Goal: Task Accomplishment & Management: Manage account settings

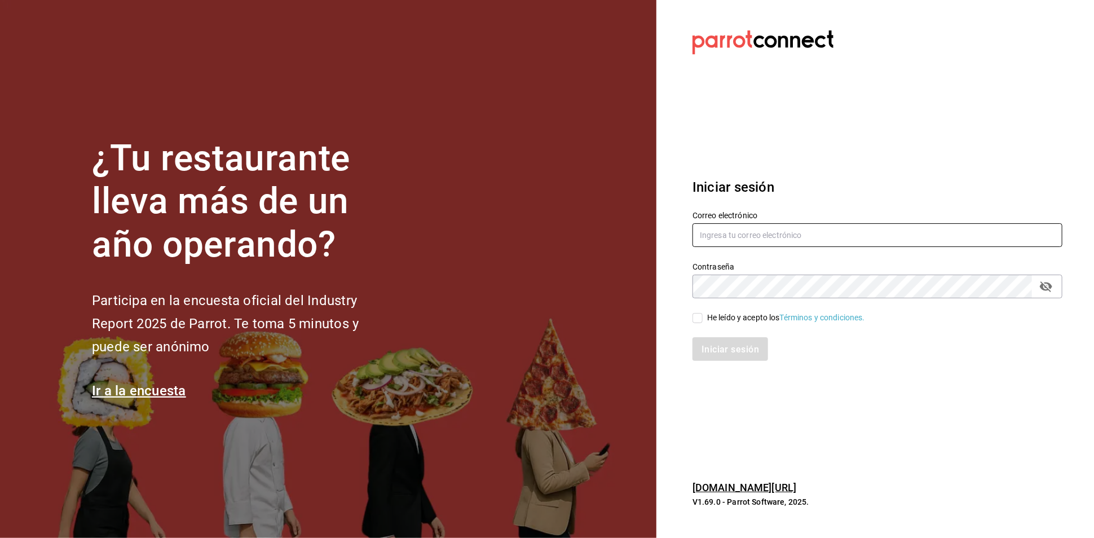
click at [770, 235] on input "text" at bounding box center [878, 235] width 370 height 24
type input "aneth.bfmxt@gmail.com"
click at [702, 318] on label "He leído y acepto los Términos y condiciones." at bounding box center [779, 318] width 173 height 12
click at [702, 318] on input "He leído y acepto los Términos y condiciones." at bounding box center [698, 318] width 10 height 10
checkbox input "true"
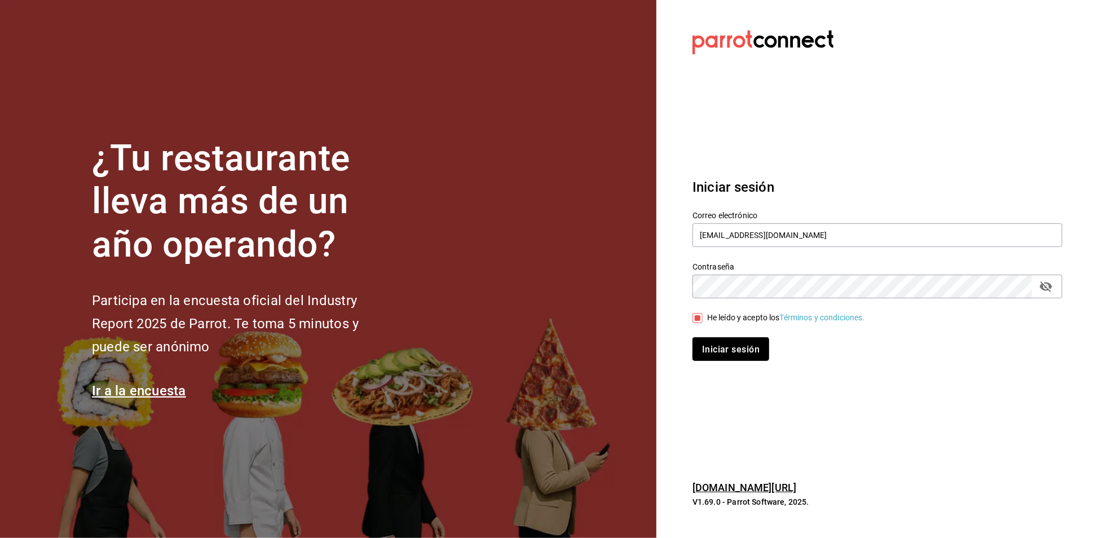
click at [745, 353] on font "Iniciar sesión" at bounding box center [731, 349] width 58 height 11
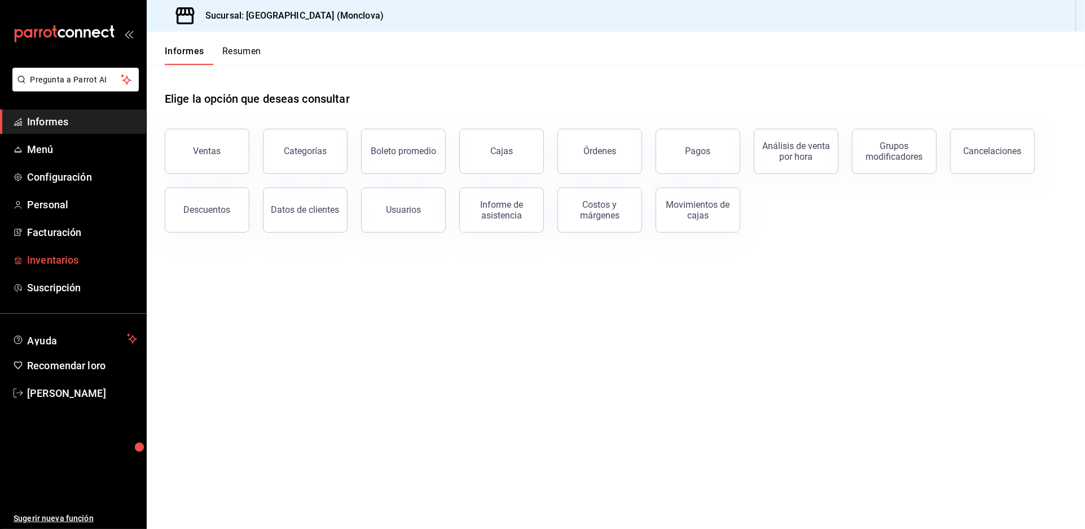
click at [78, 266] on font "Inventarios" at bounding box center [52, 260] width 51 height 12
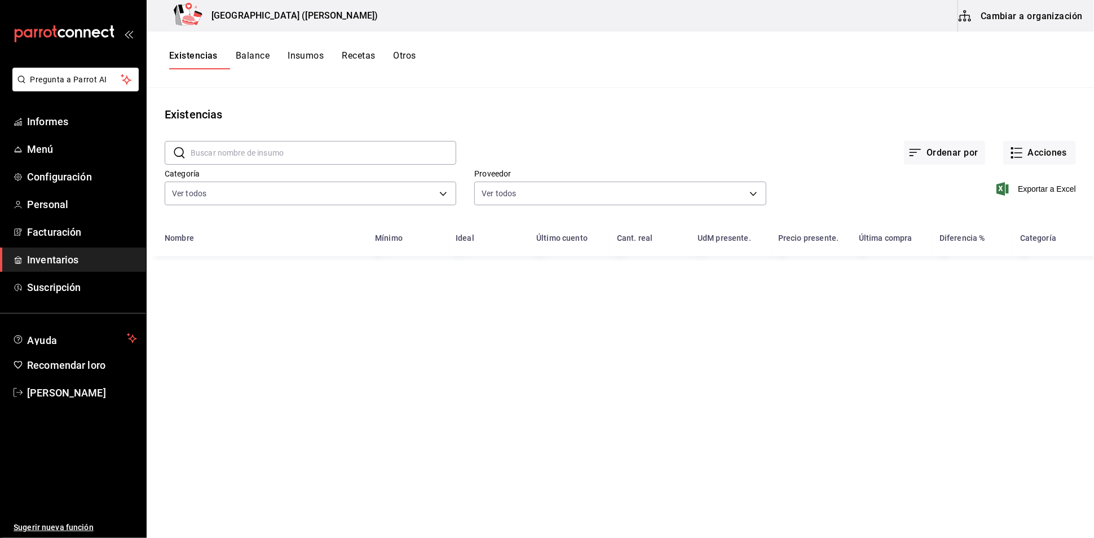
click at [294, 156] on input "text" at bounding box center [324, 153] width 266 height 23
type input "carne"
click at [1042, 158] on font "Acciones" at bounding box center [1047, 152] width 39 height 11
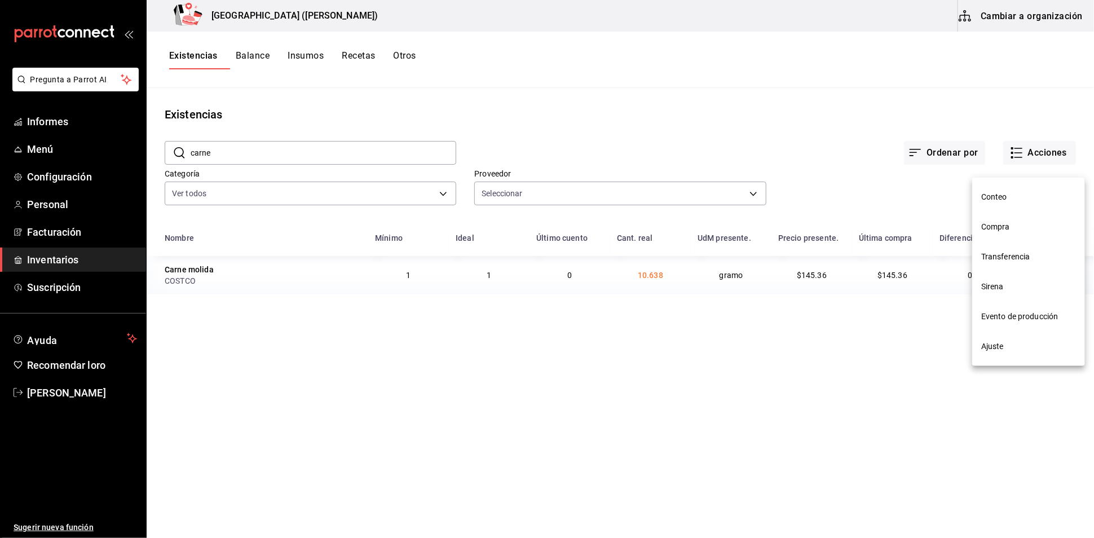
click at [1027, 226] on span "Compra" at bounding box center [1028, 227] width 95 height 12
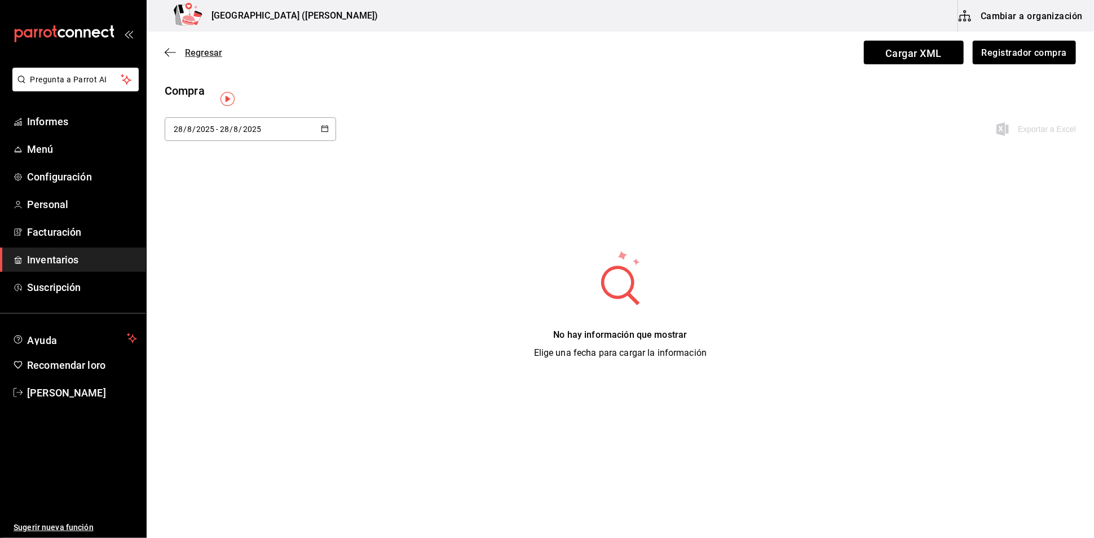
click at [186, 58] on font "Regresar" at bounding box center [203, 52] width 37 height 11
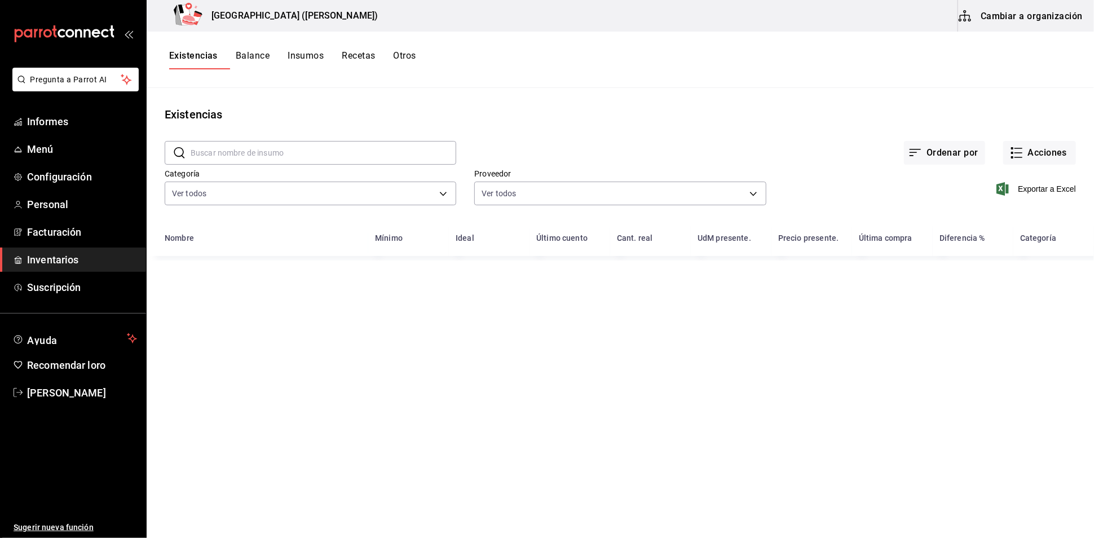
click at [231, 164] on input "text" at bounding box center [324, 153] width 266 height 23
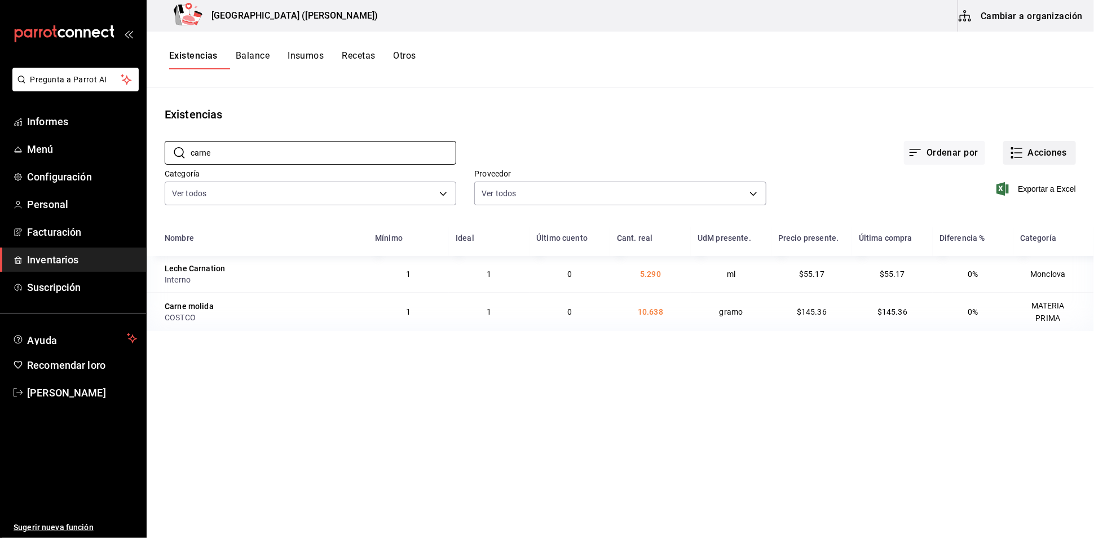
type input "carne"
click at [1030, 158] on font "Acciones" at bounding box center [1047, 152] width 39 height 11
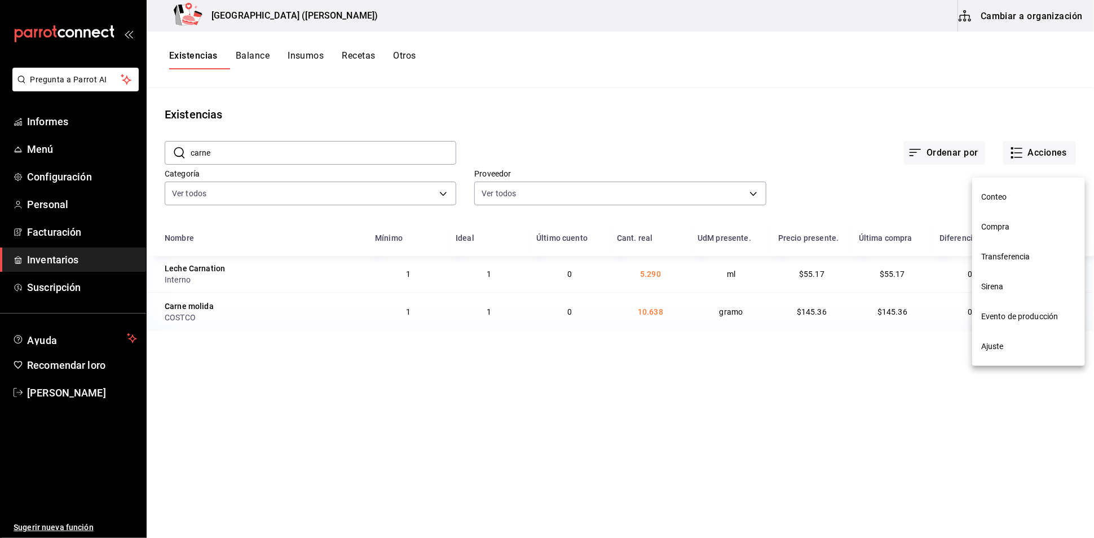
click at [1019, 232] on span "Compra" at bounding box center [1028, 227] width 95 height 12
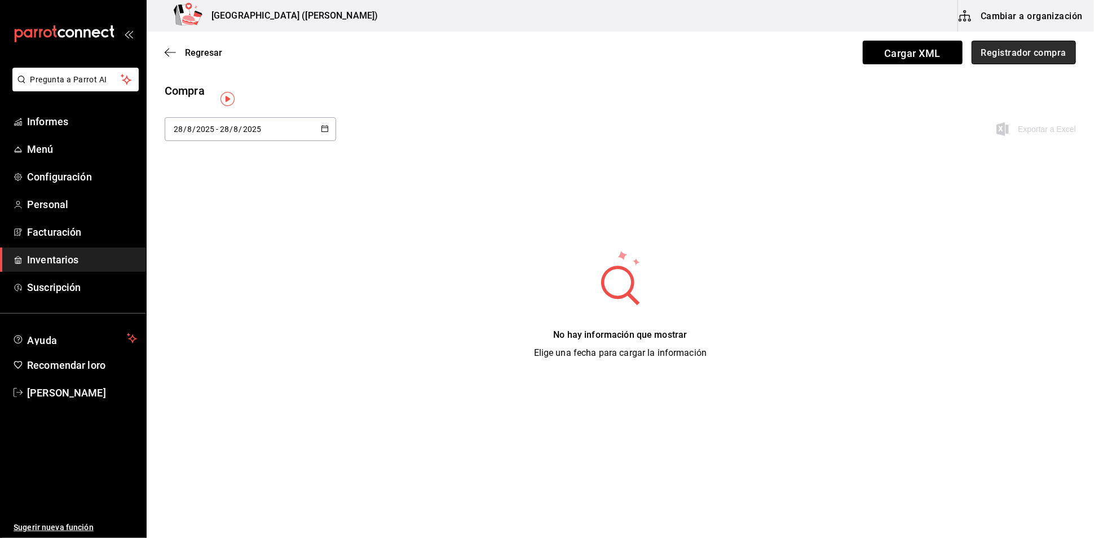
click at [988, 41] on button "Registrador compra" at bounding box center [1024, 53] width 104 height 24
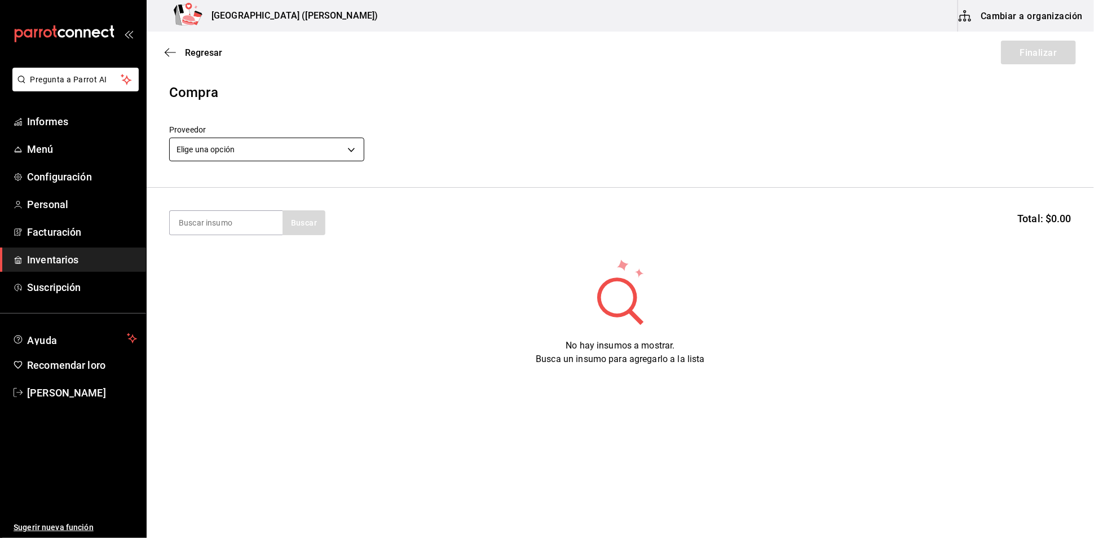
click at [356, 150] on body "Pregunta a Parrot AI Informes Menú Configuración Personal Facturación Inventari…" at bounding box center [547, 237] width 1094 height 474
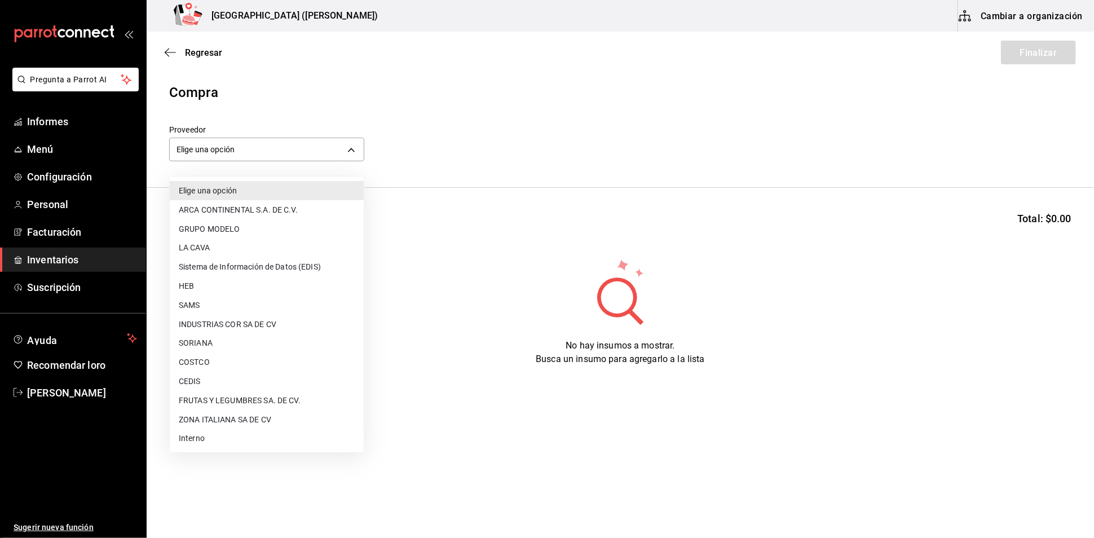
click at [238, 371] on li "COSTCO" at bounding box center [267, 362] width 194 height 19
type input "297da1de-2487-48f5-9e1b-f813c29ab2ab"
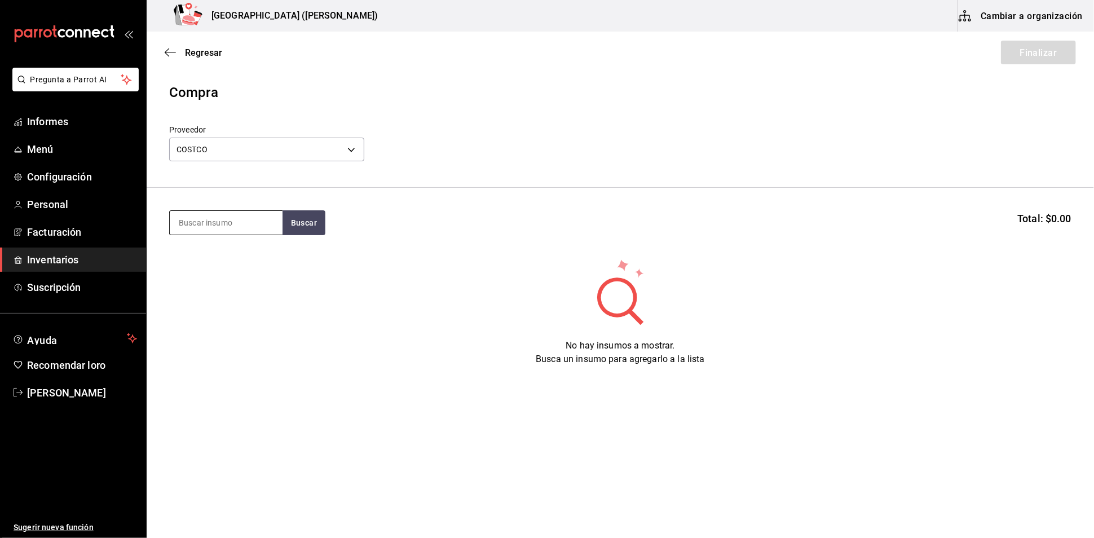
click at [228, 231] on input at bounding box center [226, 223] width 113 height 24
type input "carne"
click at [307, 227] on font "Buscar" at bounding box center [304, 222] width 26 height 9
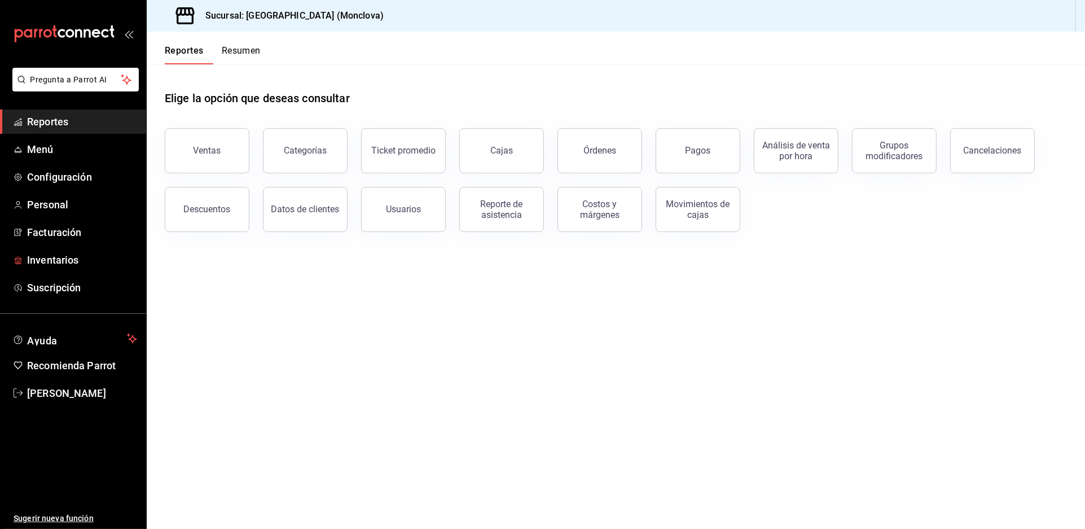
click at [78, 267] on span "Inventarios" at bounding box center [82, 259] width 110 height 15
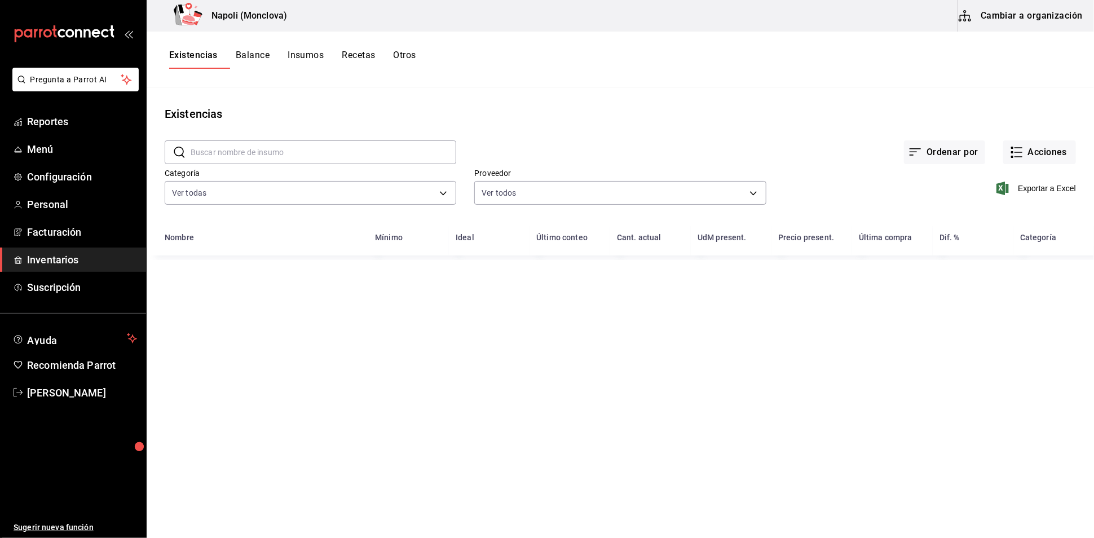
click at [272, 158] on input "text" at bounding box center [324, 152] width 266 height 23
type input "carne"
click at [1036, 160] on button "Acciones" at bounding box center [1039, 152] width 73 height 24
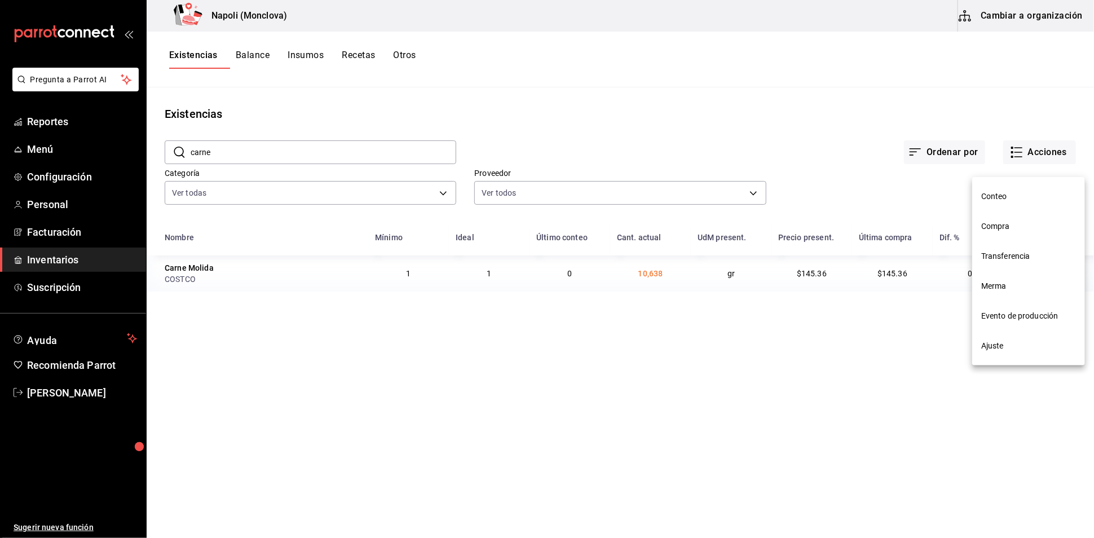
click at [1036, 218] on li "Compra" at bounding box center [1028, 227] width 113 height 30
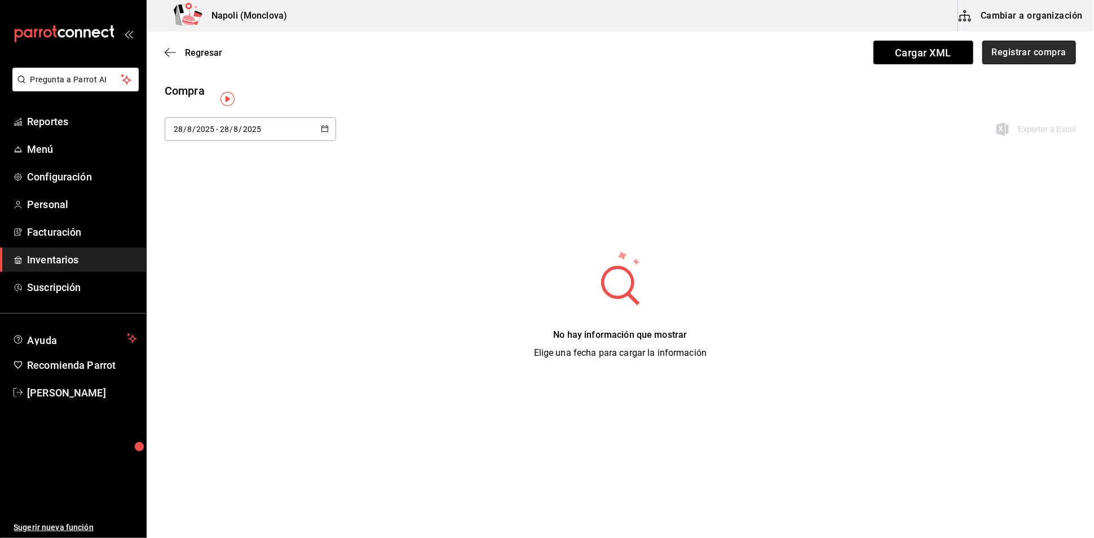
click at [1011, 58] on button "Registrar compra" at bounding box center [1030, 53] width 94 height 24
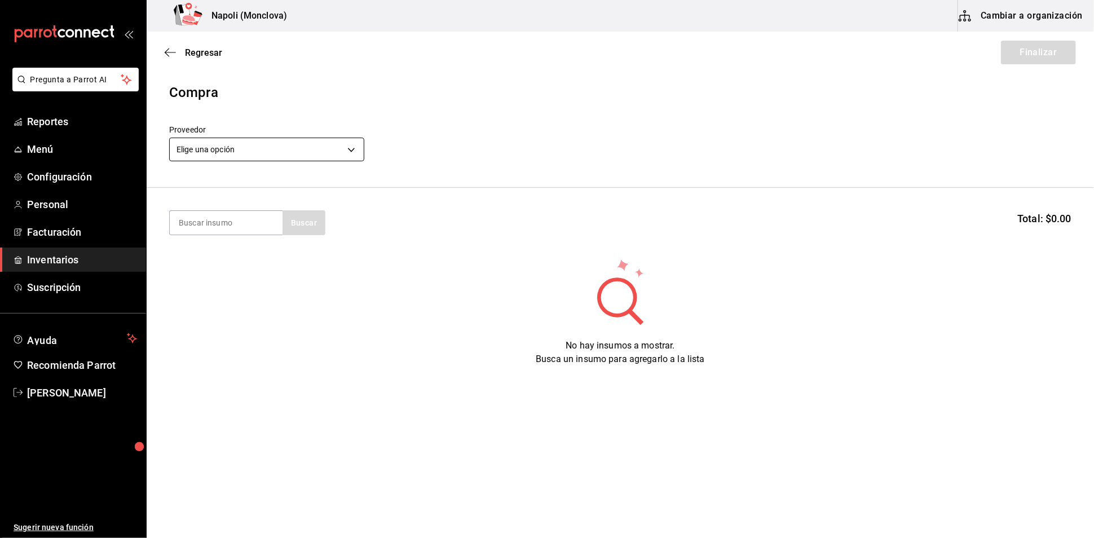
click at [347, 158] on body "Pregunta a Parrot AI Reportes Menú Configuración Personal Facturación Inventari…" at bounding box center [547, 237] width 1094 height 474
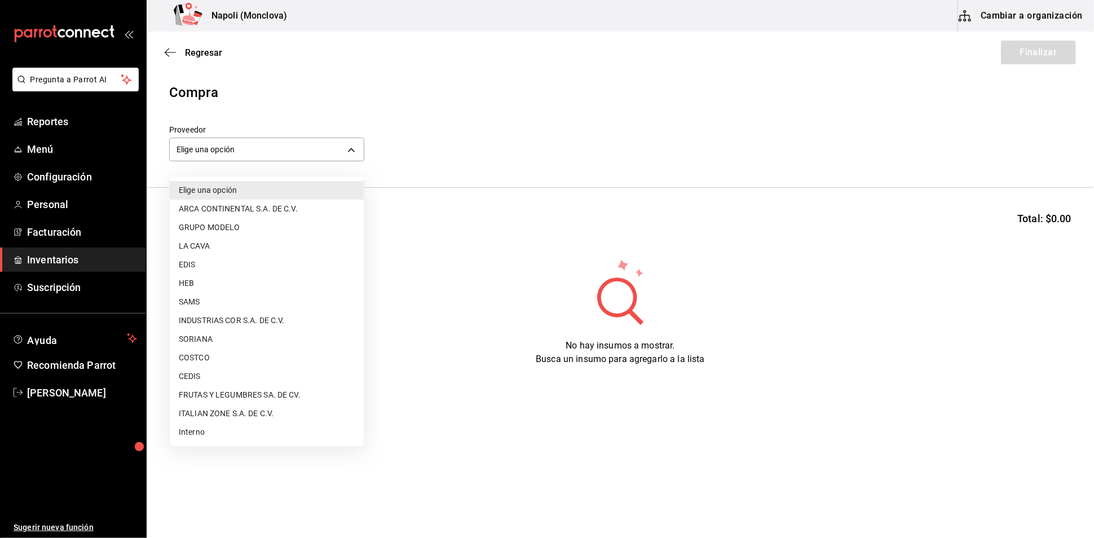
click at [221, 351] on li "COSTCO" at bounding box center [267, 358] width 194 height 19
type input "297da1de-2487-48f5-9e1b-f813c29ab2ab"
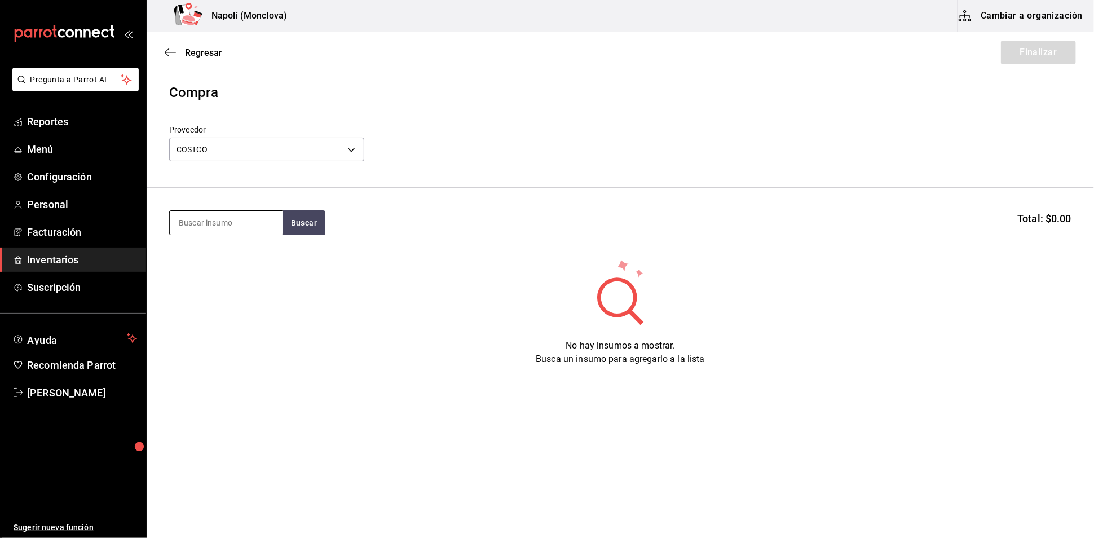
click at [239, 219] on input at bounding box center [226, 223] width 113 height 24
type input "CARNE"
click at [314, 224] on button "Buscar" at bounding box center [304, 222] width 43 height 25
click at [214, 262] on div "Carne Molida" at bounding box center [205, 261] width 54 height 14
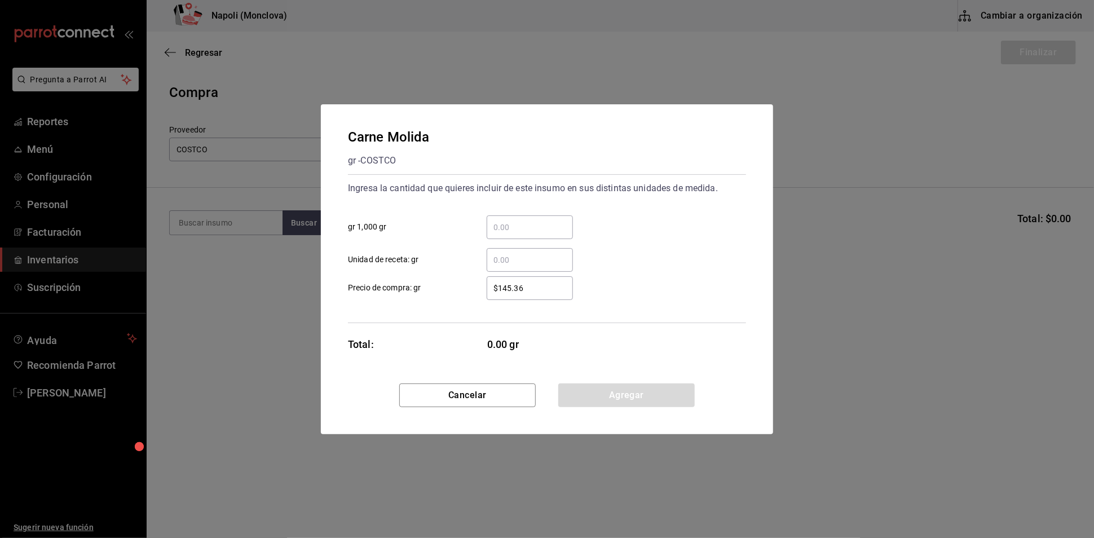
click at [501, 221] on input "​ gr 1,000 gr" at bounding box center [530, 228] width 86 height 14
click at [499, 290] on input "$145.36" at bounding box center [530, 288] width 86 height 14
drag, startPoint x: 534, startPoint y: 290, endPoint x: 503, endPoint y: 290, distance: 31.6
click at [503, 290] on input "$145.36" at bounding box center [530, 288] width 86 height 14
type input "$150"
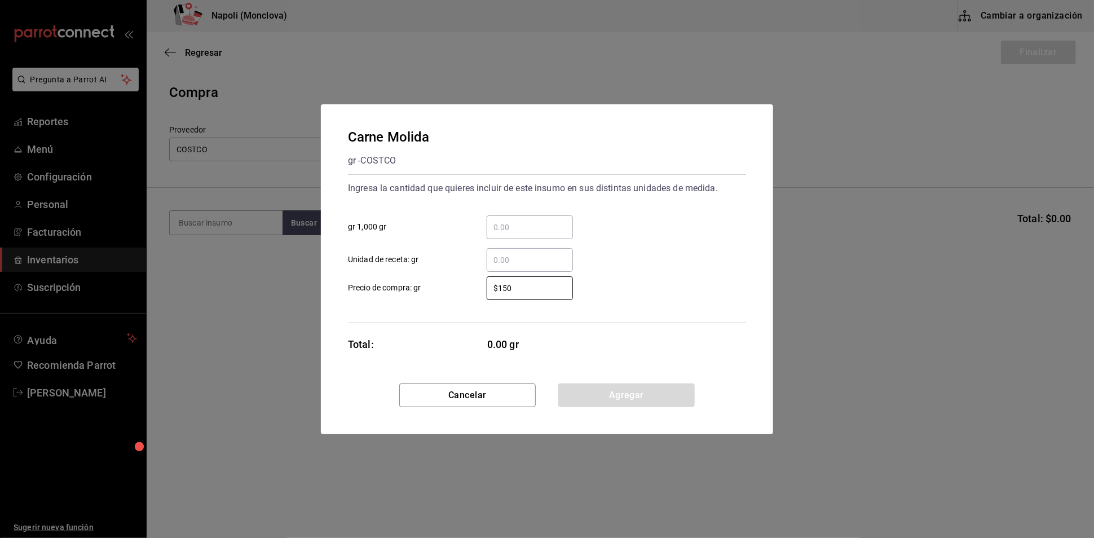
click at [504, 221] on input "​ gr 1,000 gr" at bounding box center [530, 228] width 86 height 14
type input "0.51"
click at [580, 395] on button "Agregar" at bounding box center [626, 396] width 136 height 24
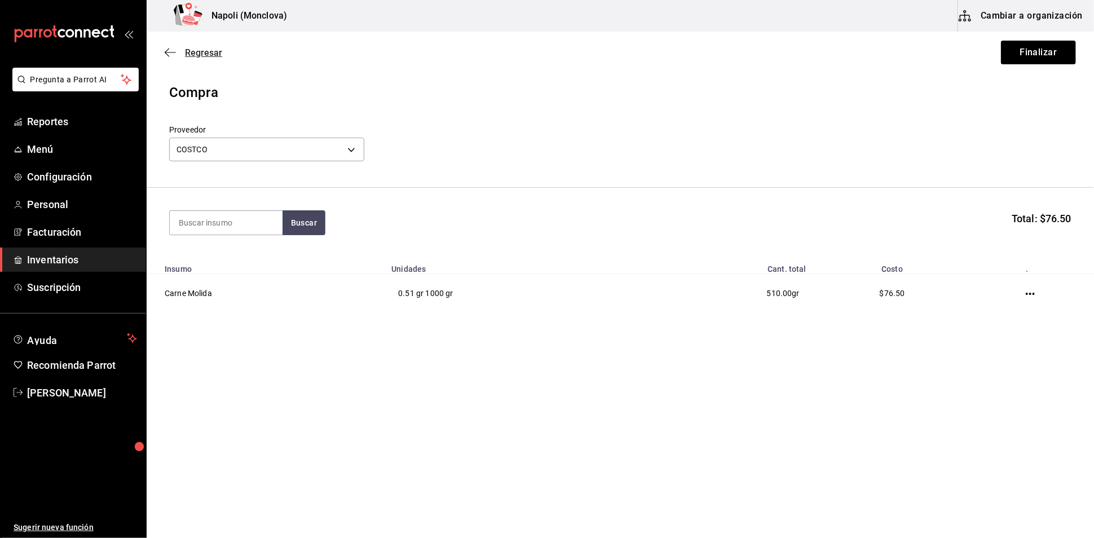
click at [210, 53] on span "Regresar" at bounding box center [203, 52] width 37 height 11
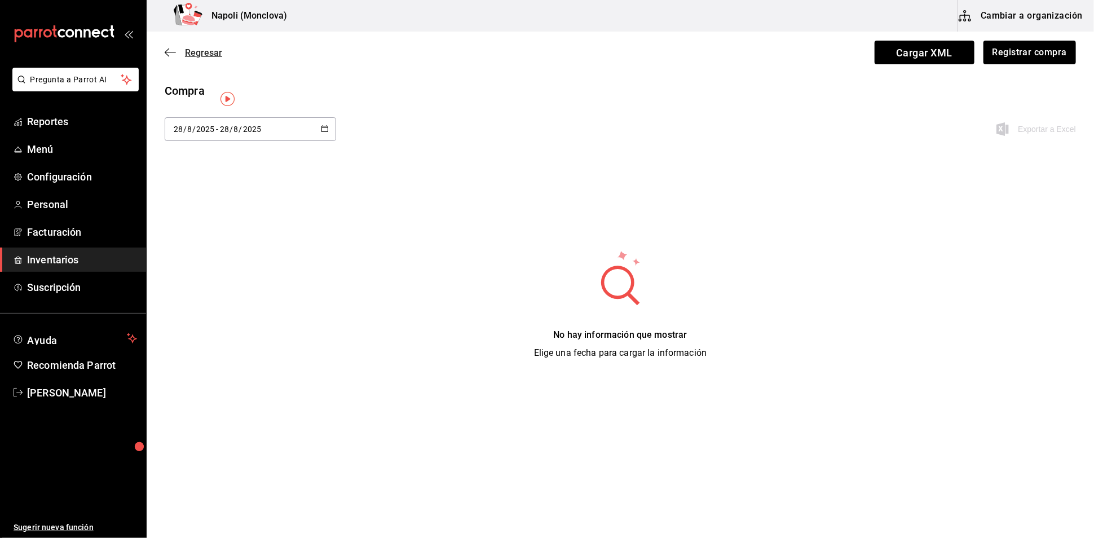
click at [208, 58] on span "Regresar" at bounding box center [203, 52] width 37 height 11
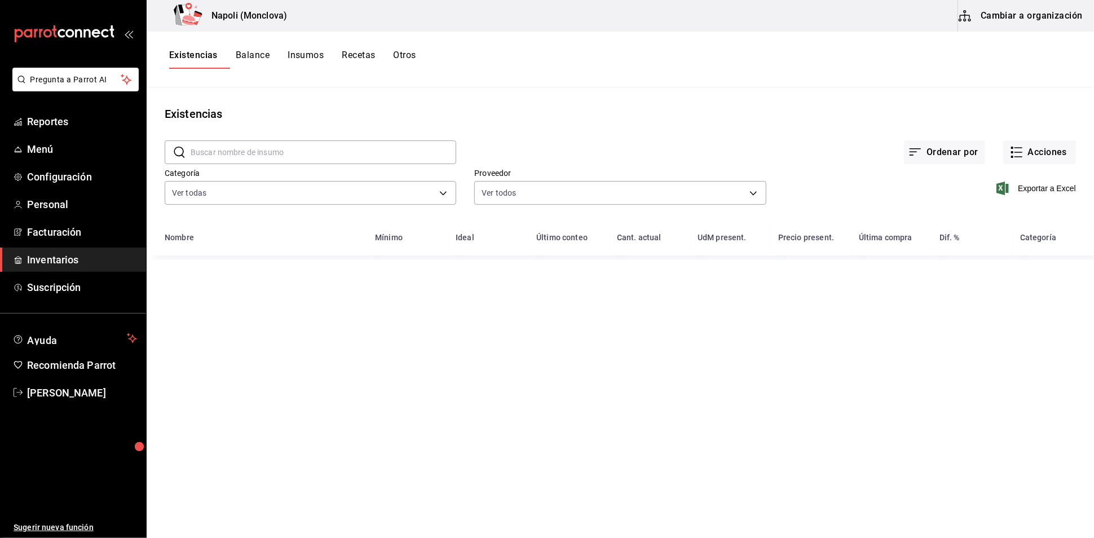
click at [235, 164] on input "text" at bounding box center [324, 152] width 266 height 23
type input "CAMAR"
click at [1027, 160] on button "Acciones" at bounding box center [1039, 152] width 73 height 24
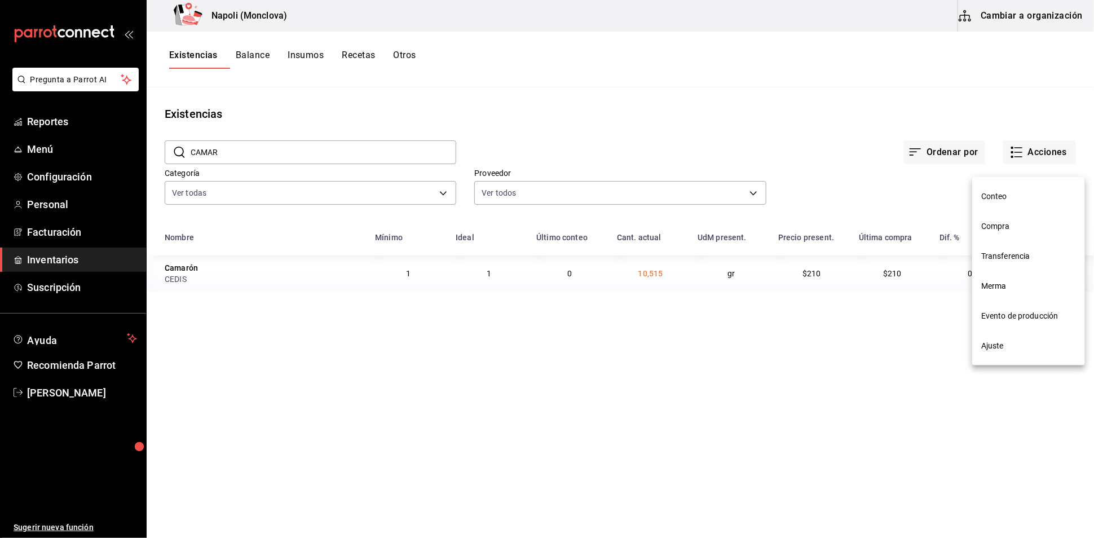
click at [1026, 224] on span "Compra" at bounding box center [1028, 227] width 95 height 12
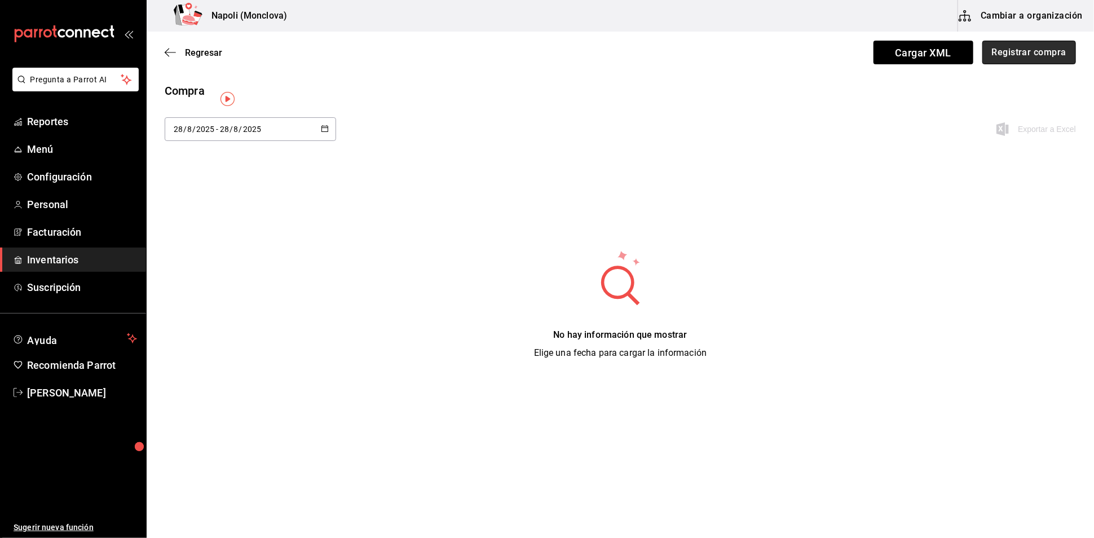
click at [1018, 59] on button "Registrar compra" at bounding box center [1030, 53] width 94 height 24
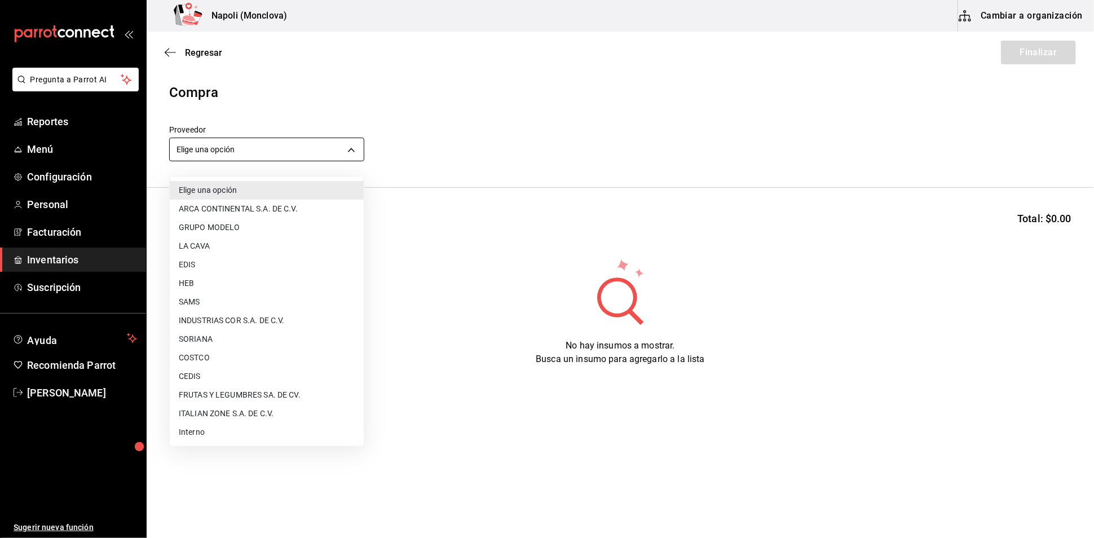
click at [348, 161] on body "Pregunta a Parrot AI Reportes Menú Configuración Personal Facturación Inventari…" at bounding box center [547, 237] width 1094 height 474
click at [201, 368] on li "CEDIS" at bounding box center [267, 376] width 194 height 19
type input "8bbbf040-4be4-464d-a164-6baf154bd563"
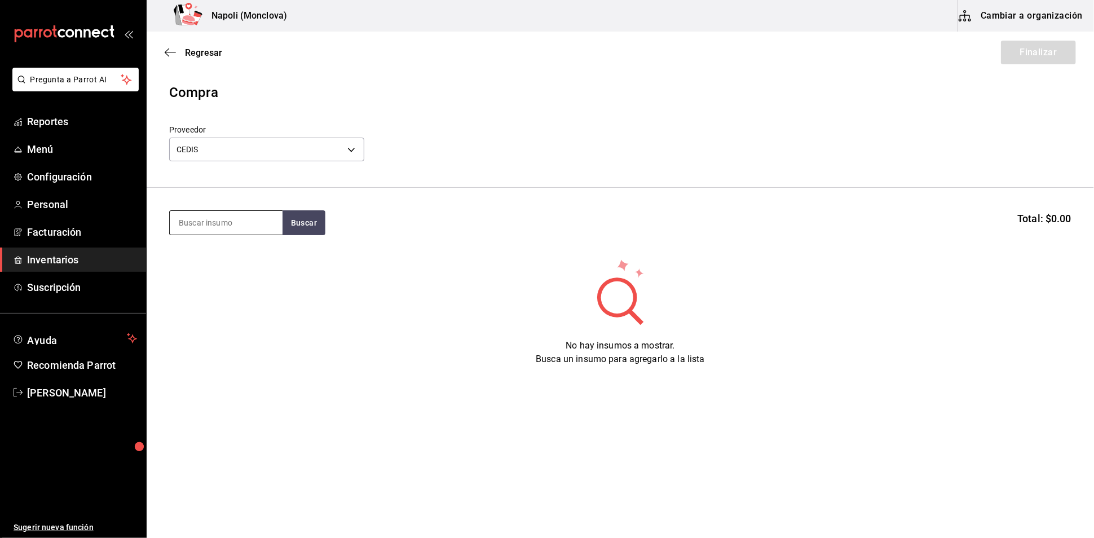
click at [227, 231] on input at bounding box center [226, 223] width 113 height 24
type input "CAMA"
click at [309, 235] on button "Buscar" at bounding box center [304, 222] width 43 height 25
click at [228, 282] on div "Camarón gr - CEDIS" at bounding box center [225, 266] width 113 height 43
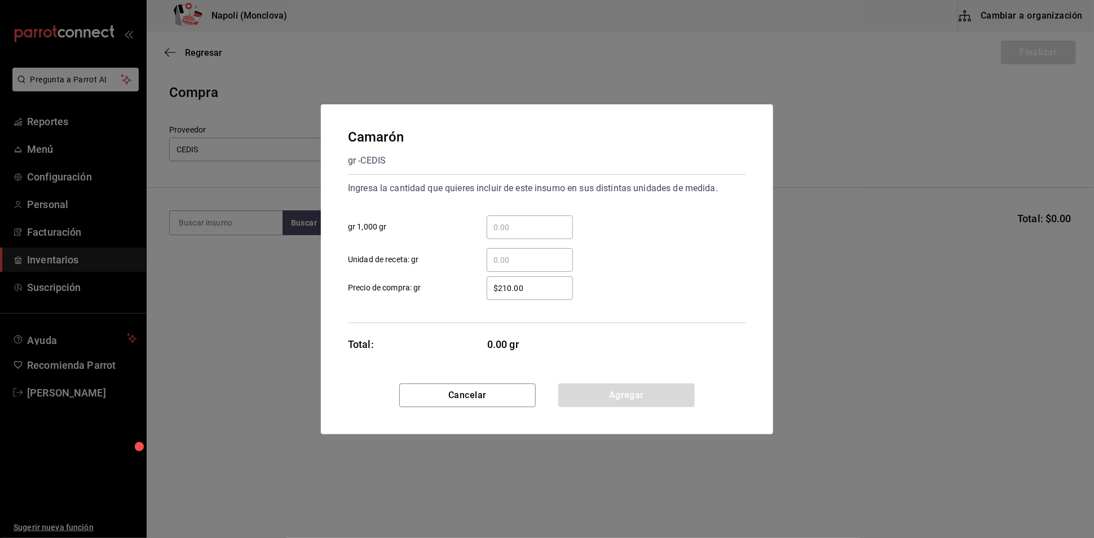
click at [504, 221] on input "​ gr 1,000 gr" at bounding box center [530, 228] width 86 height 14
type input "0.77"
drag, startPoint x: 637, startPoint y: 408, endPoint x: 640, endPoint y: 413, distance: 5.8
click at [640, 407] on button "Agregar" at bounding box center [626, 396] width 136 height 24
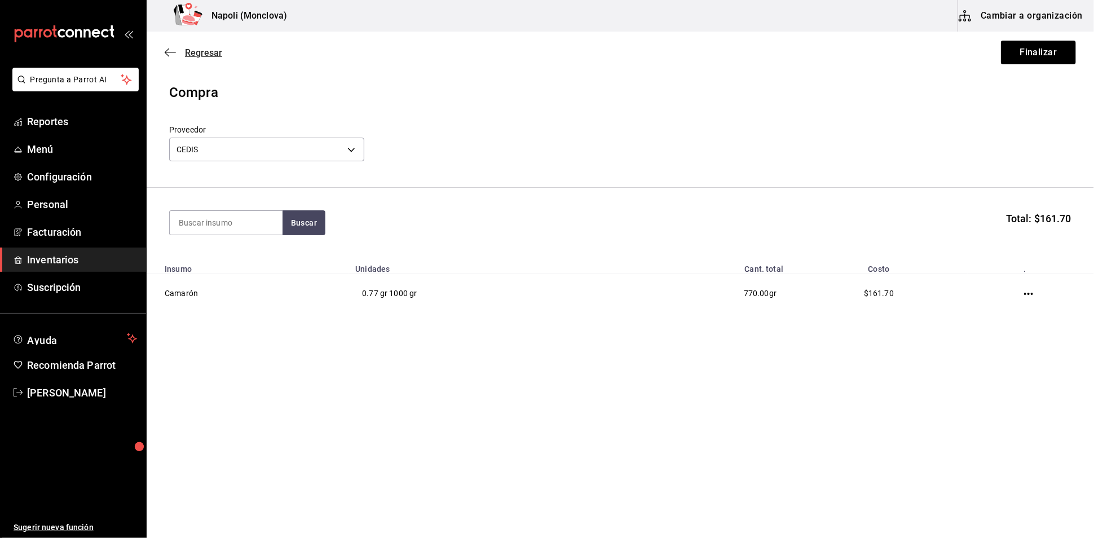
click at [198, 58] on span "Regresar" at bounding box center [203, 52] width 37 height 11
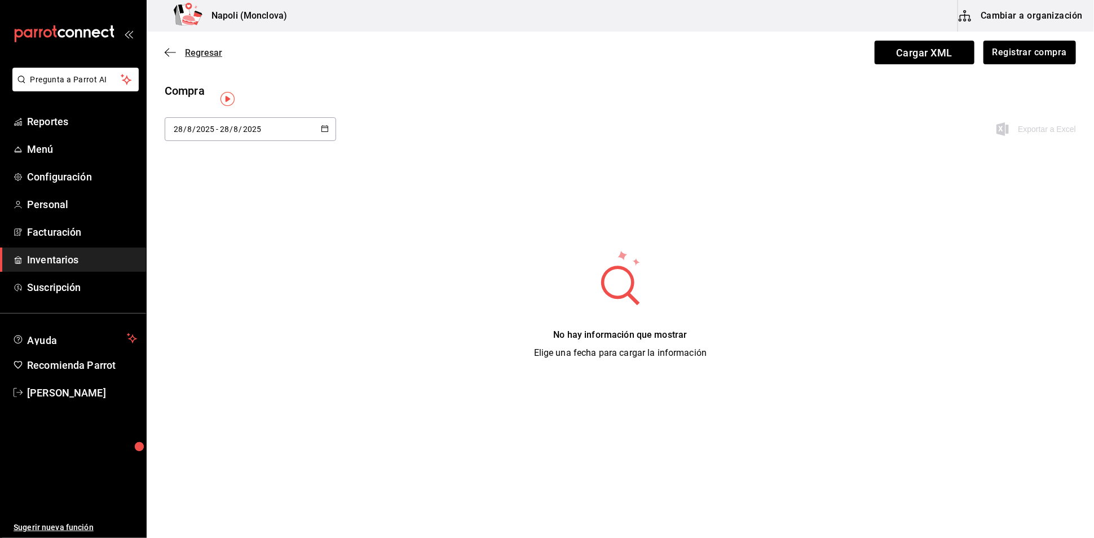
click at [203, 55] on span "Regresar" at bounding box center [203, 52] width 37 height 11
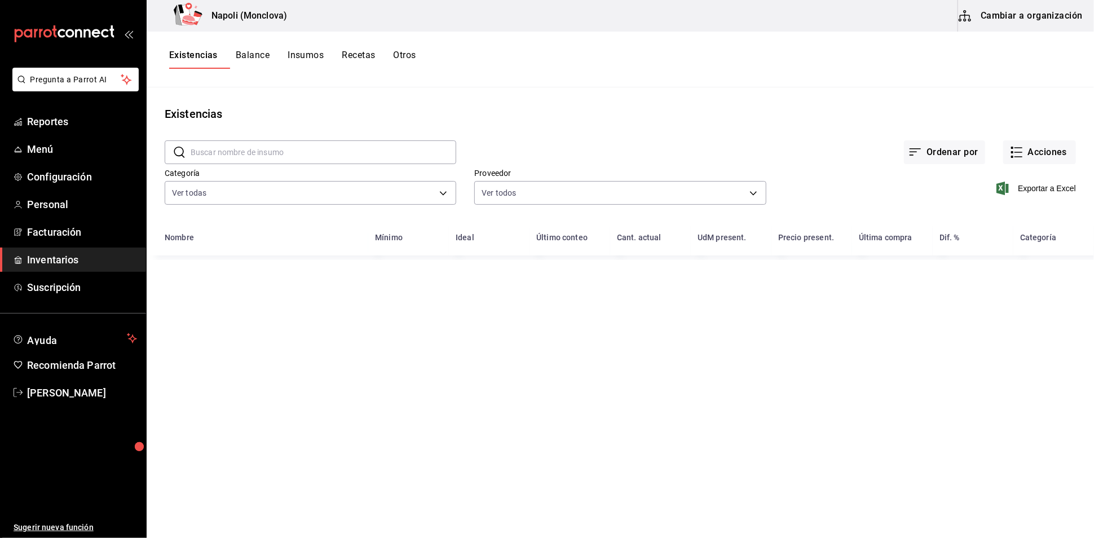
click at [241, 162] on input "text" at bounding box center [324, 152] width 266 height 23
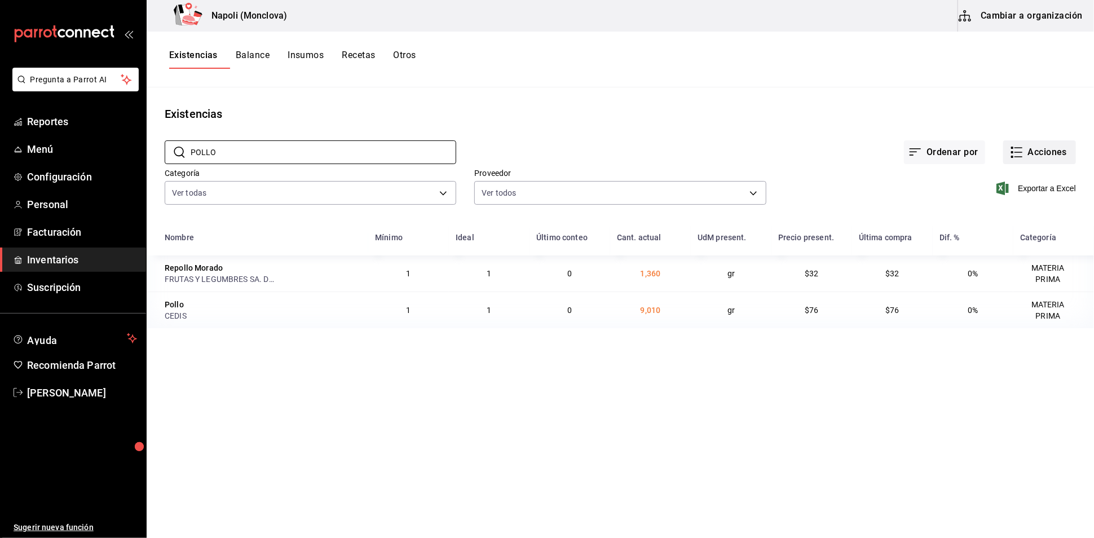
type input "POLLO"
click at [1008, 155] on button "Acciones" at bounding box center [1039, 152] width 73 height 24
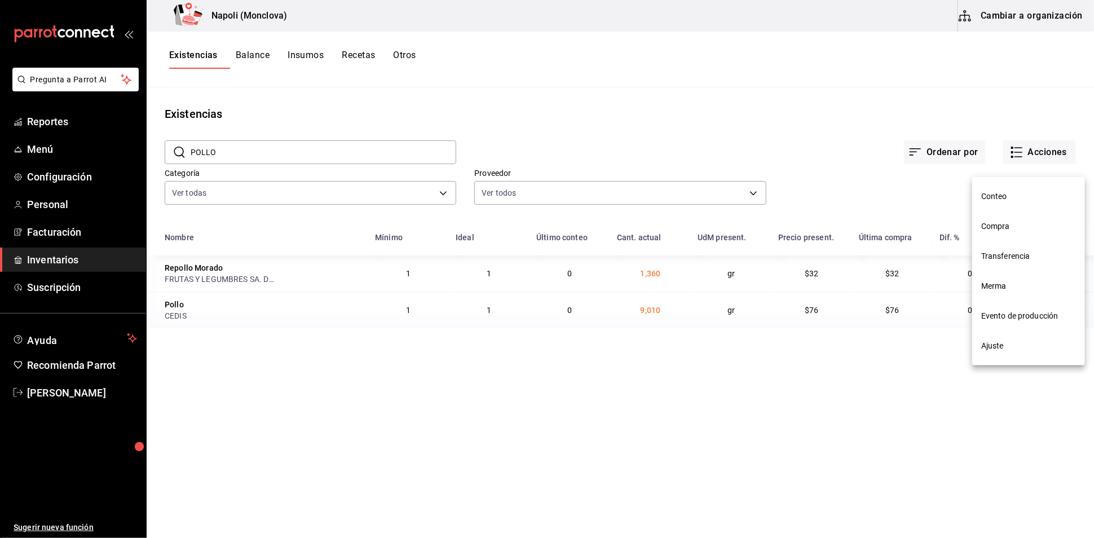
click at [1010, 219] on li "Compra" at bounding box center [1028, 227] width 113 height 30
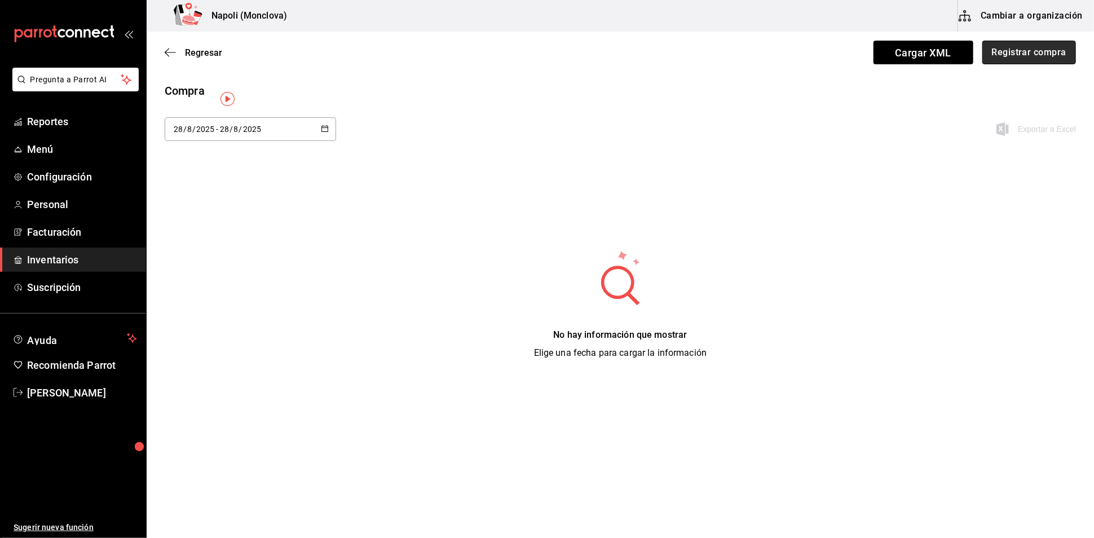
click at [1025, 53] on button "Registrar compra" at bounding box center [1030, 53] width 94 height 24
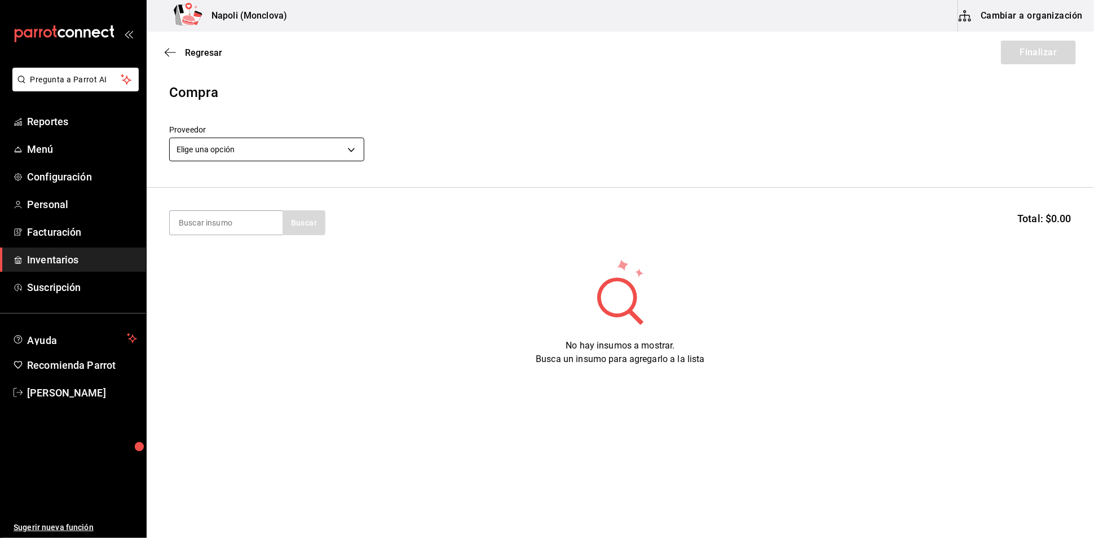
click at [351, 165] on body "Pregunta a Parrot AI Reportes Menú Configuración Personal Facturación Inventari…" at bounding box center [547, 237] width 1094 height 474
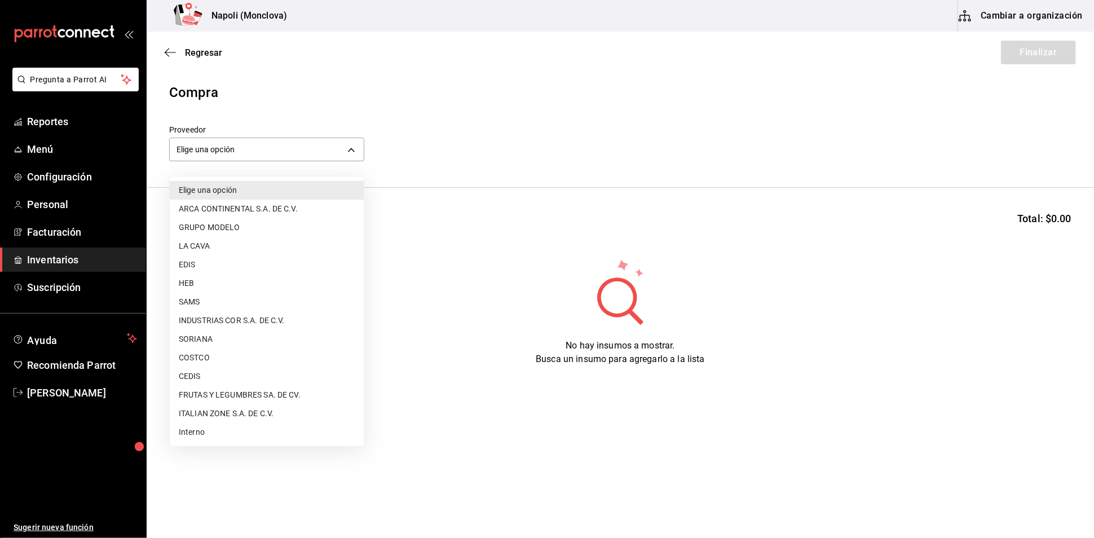
click at [220, 373] on li "CEDIS" at bounding box center [267, 376] width 194 height 19
type input "8bbbf040-4be4-464d-a164-6baf154bd563"
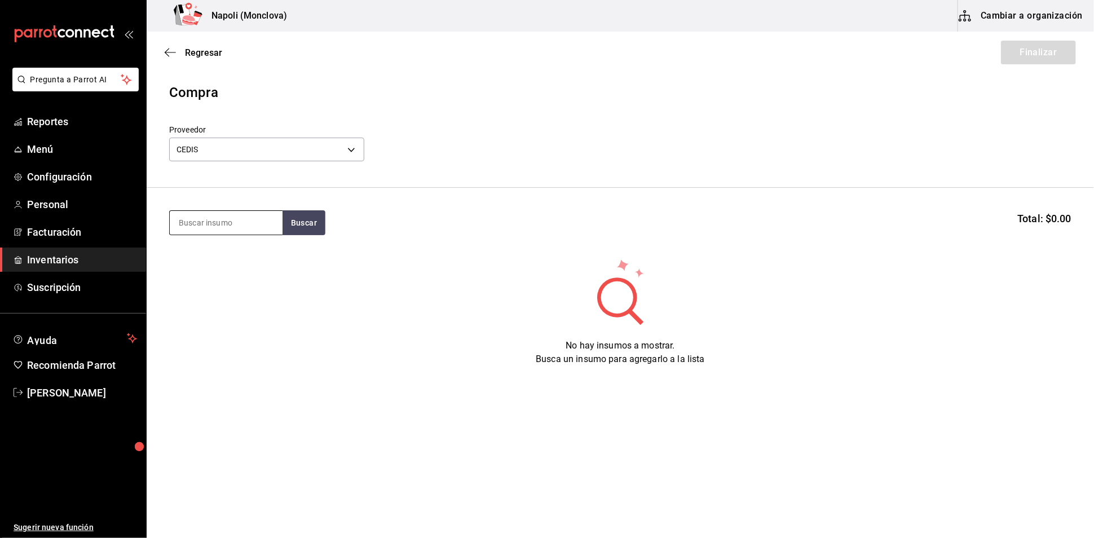
click at [230, 230] on input at bounding box center [226, 223] width 113 height 24
type input "POLLO"
click at [302, 228] on button "Buscar" at bounding box center [304, 222] width 43 height 25
click at [219, 266] on div "Pollo gr - CEDIS" at bounding box center [225, 266] width 113 height 43
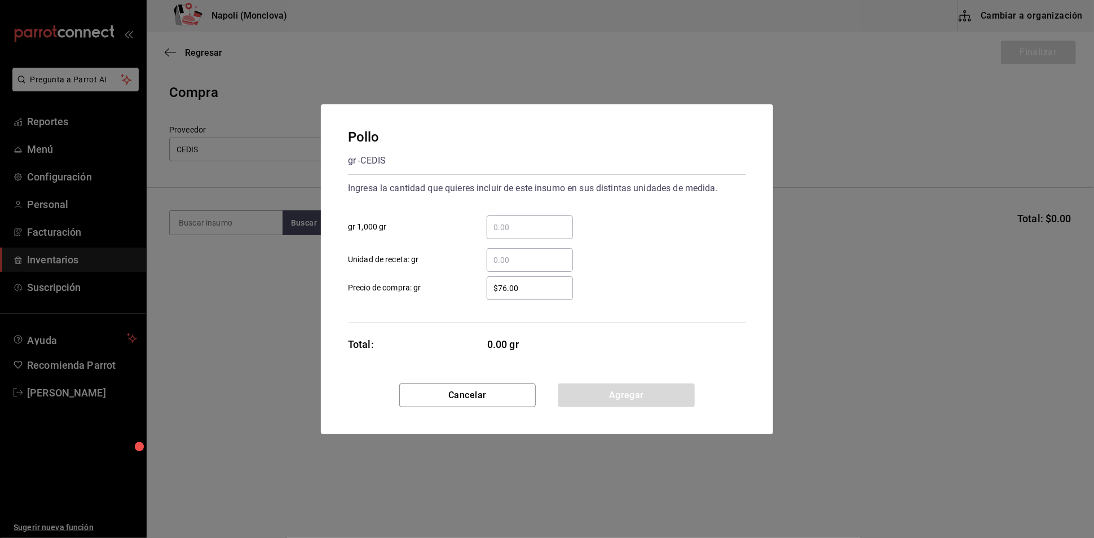
click at [529, 221] on input "​ gr 1,000 gr" at bounding box center [530, 228] width 86 height 14
click at [506, 285] on input "$76.00" at bounding box center [530, 288] width 86 height 14
click at [507, 287] on input "$76.00" at bounding box center [530, 288] width 86 height 14
click at [512, 294] on input "$76.00" at bounding box center [530, 288] width 86 height 14
type input "$7.00"
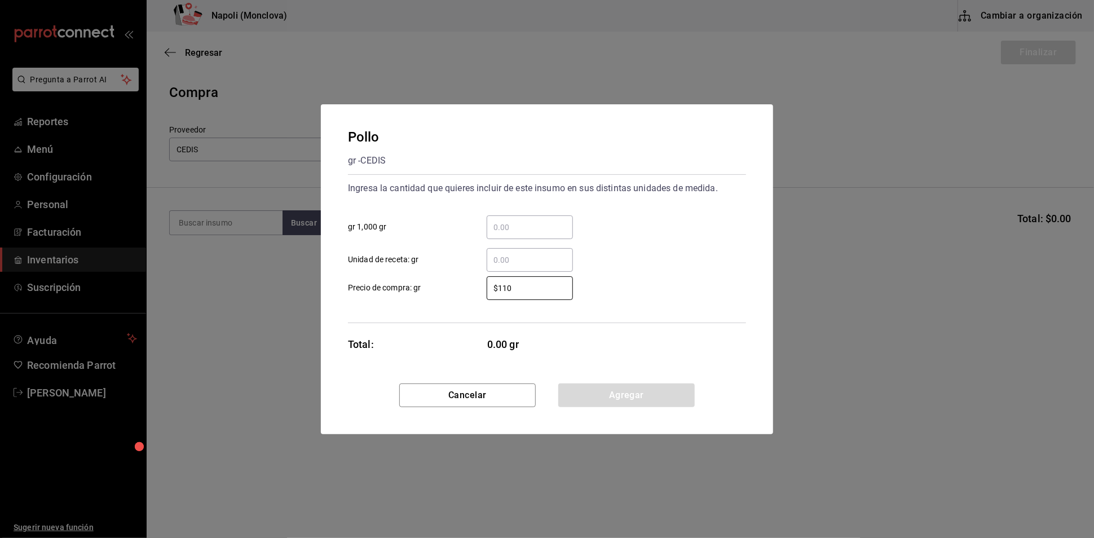
type input "$110"
click at [489, 221] on input "​ gr 1,000 gr" at bounding box center [530, 228] width 86 height 14
type input "0.91"
click at [626, 407] on button "Agregar" at bounding box center [626, 396] width 136 height 24
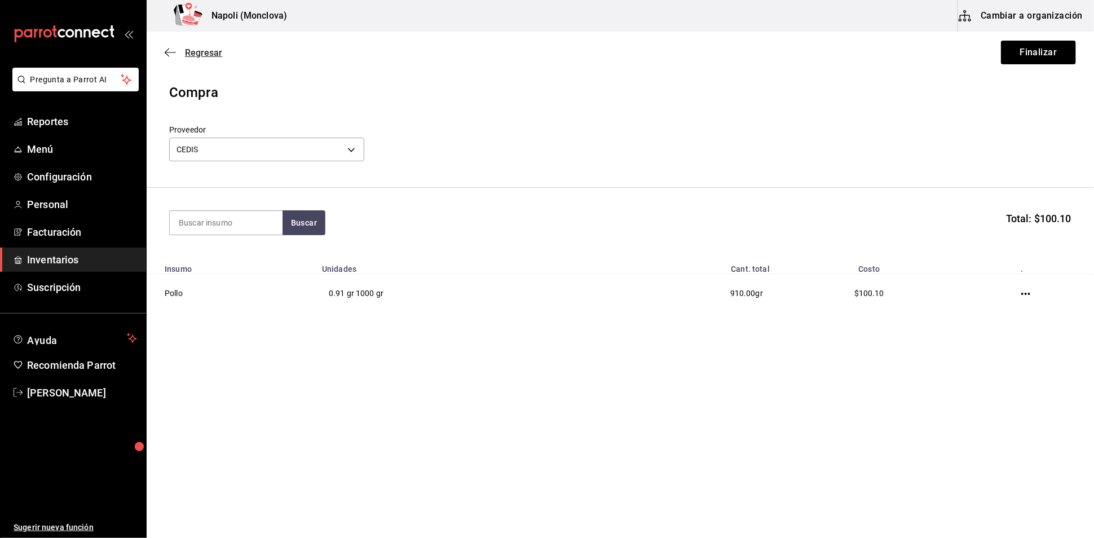
click at [212, 58] on span "Regresar" at bounding box center [203, 52] width 37 height 11
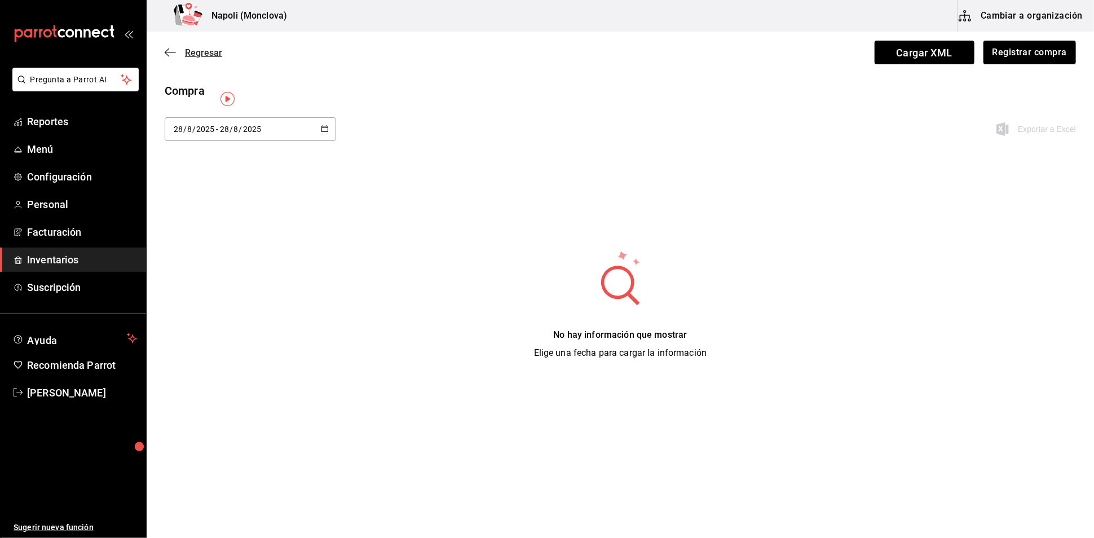
click at [205, 55] on span "Regresar" at bounding box center [203, 52] width 37 height 11
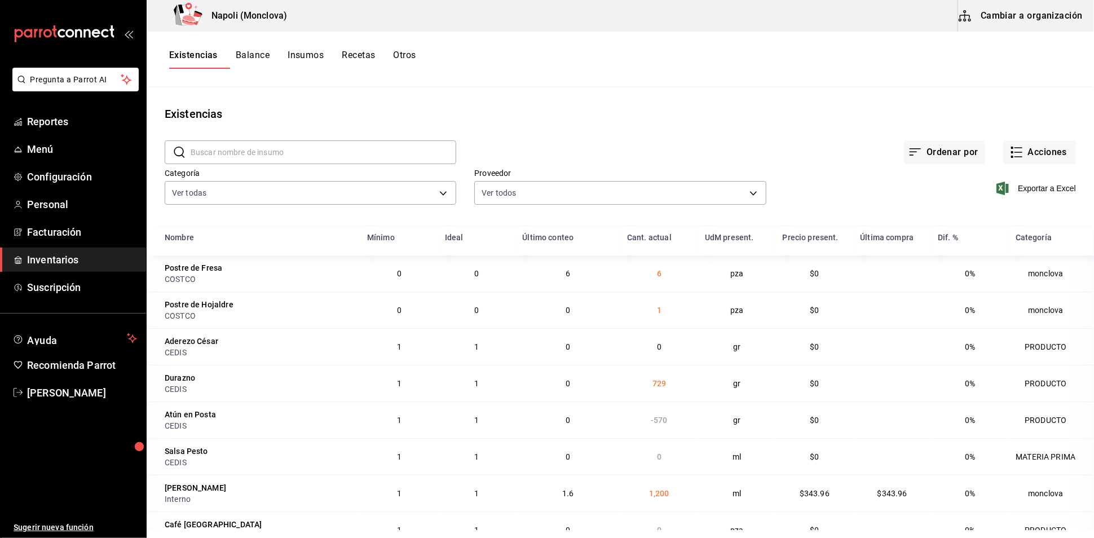
click at [469, 148] on div "Ordenar por Acciones" at bounding box center [766, 143] width 620 height 42
click at [346, 153] on input "text" at bounding box center [324, 152] width 266 height 23
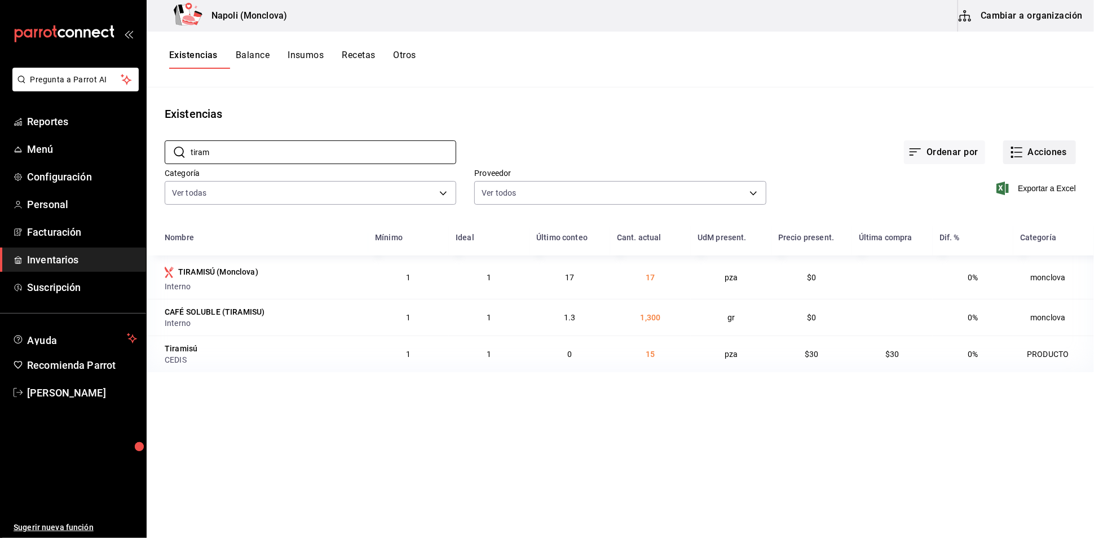
type input "tiram"
click at [1042, 153] on button "Acciones" at bounding box center [1039, 152] width 73 height 24
click at [1034, 221] on span "Compra" at bounding box center [1028, 227] width 95 height 12
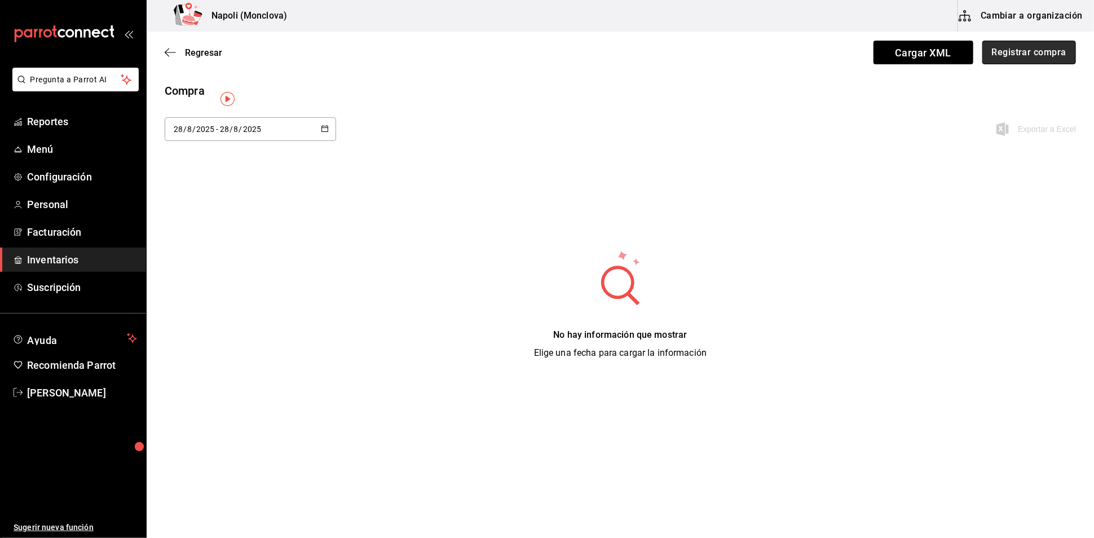
click at [984, 58] on button "Registrar compra" at bounding box center [1030, 53] width 94 height 24
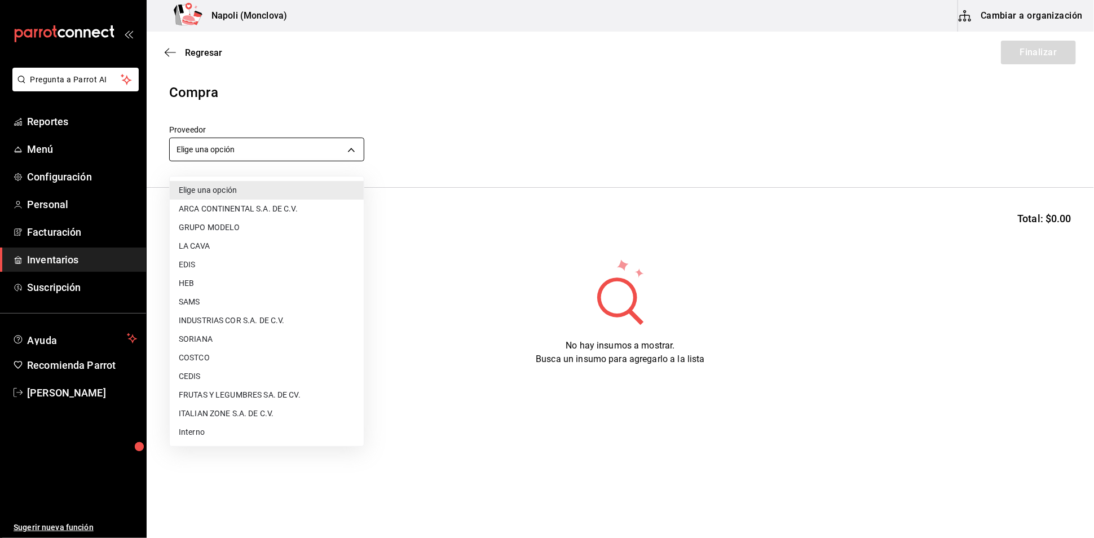
click at [339, 156] on body "Pregunta a Parrot AI Reportes Menú Configuración Personal Facturación Inventari…" at bounding box center [547, 237] width 1094 height 474
click at [223, 375] on li "CEDIS" at bounding box center [267, 376] width 194 height 19
type input "8bbbf040-4be4-464d-a164-6baf154bd563"
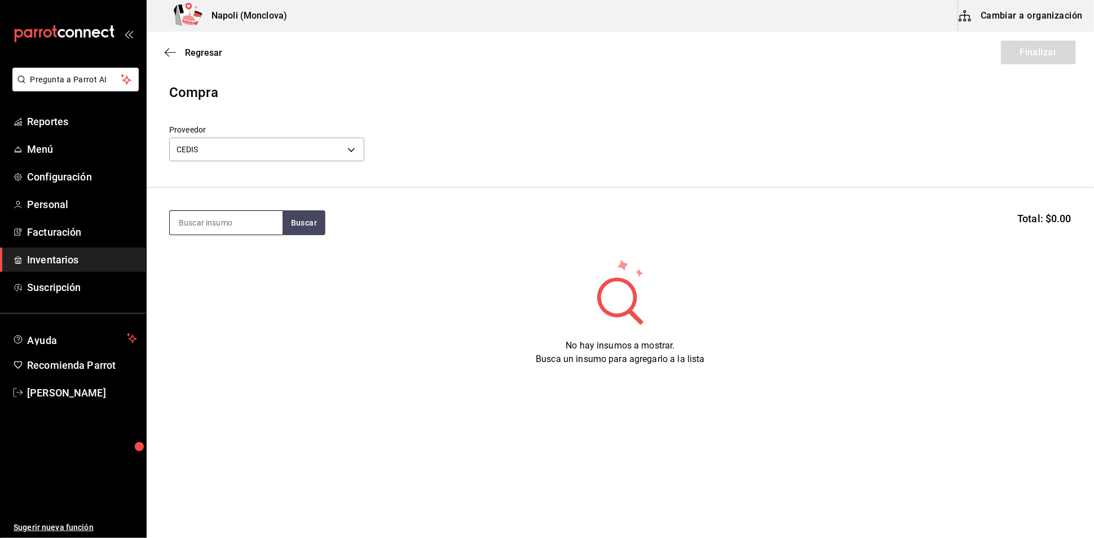
click at [231, 229] on input at bounding box center [226, 223] width 113 height 24
type input "TIRAMI"
click at [314, 232] on button "Buscar" at bounding box center [304, 222] width 43 height 25
click at [247, 275] on div "Tiramisú PZA - CEDIS" at bounding box center [225, 266] width 113 height 43
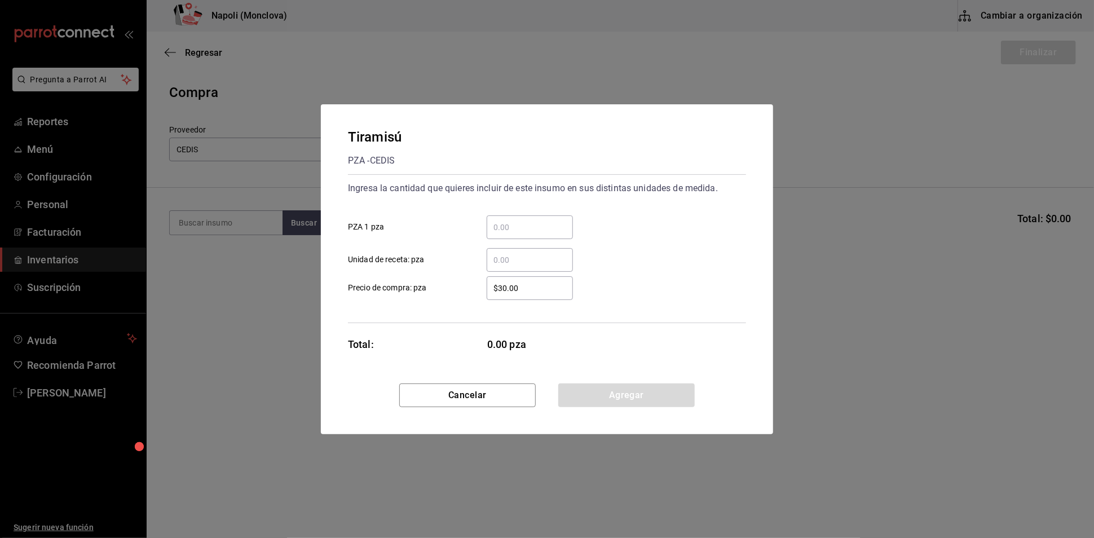
click at [536, 215] on div "​" at bounding box center [530, 227] width 86 height 24
click at [536, 221] on input "​ PZA 1 pza" at bounding box center [530, 228] width 86 height 14
type input "14"
click at [583, 395] on button "Agregar" at bounding box center [626, 396] width 136 height 24
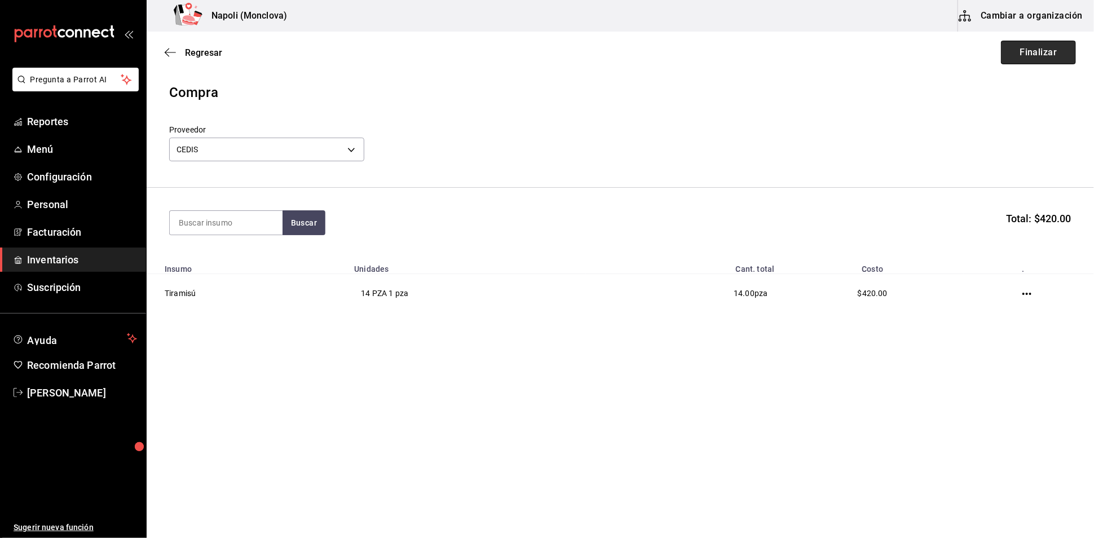
click at [1008, 57] on button "Finalizar" at bounding box center [1038, 53] width 75 height 24
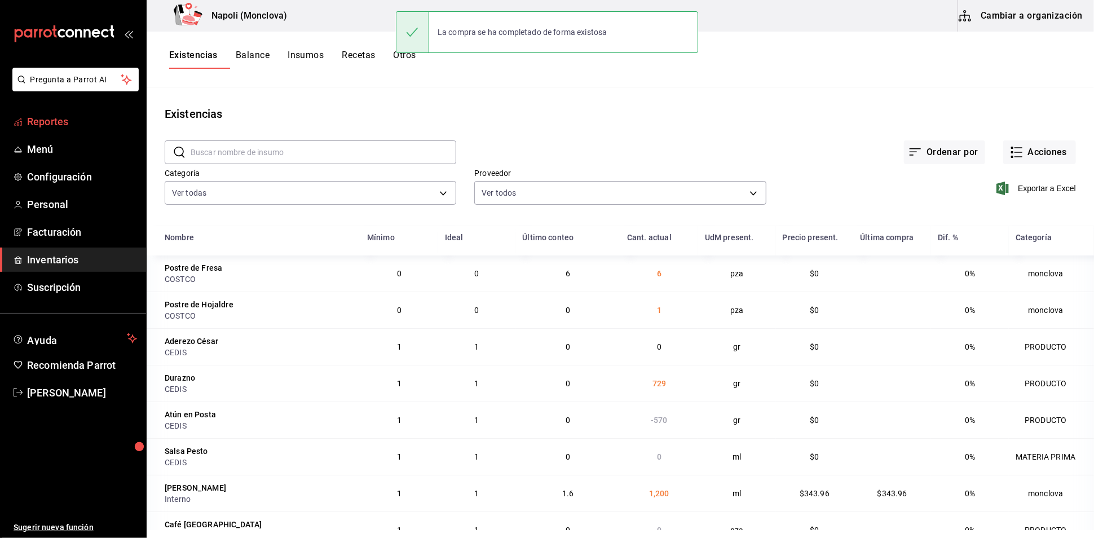
click at [82, 129] on span "Reportes" at bounding box center [82, 121] width 110 height 15
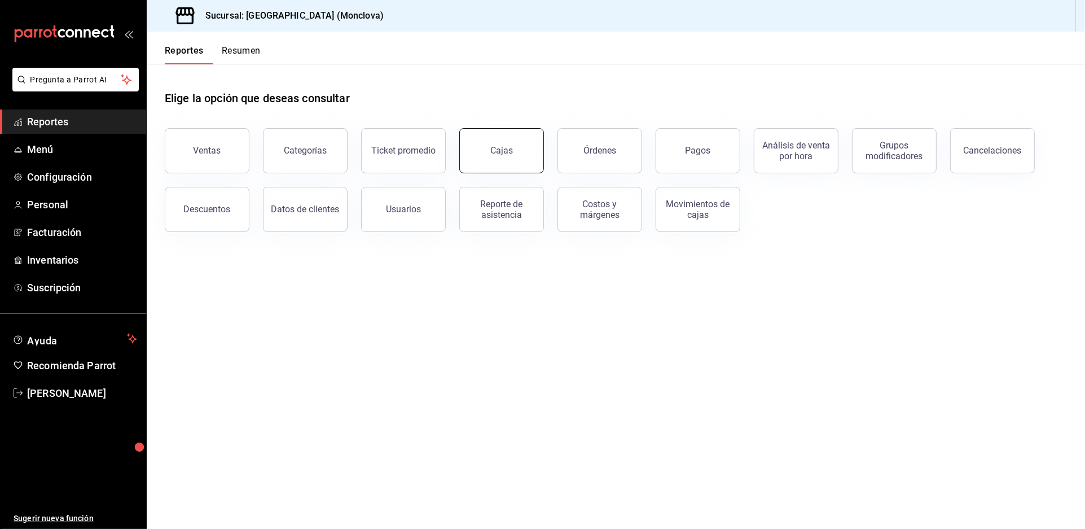
click at [513, 173] on button "Cajas" at bounding box center [501, 150] width 85 height 45
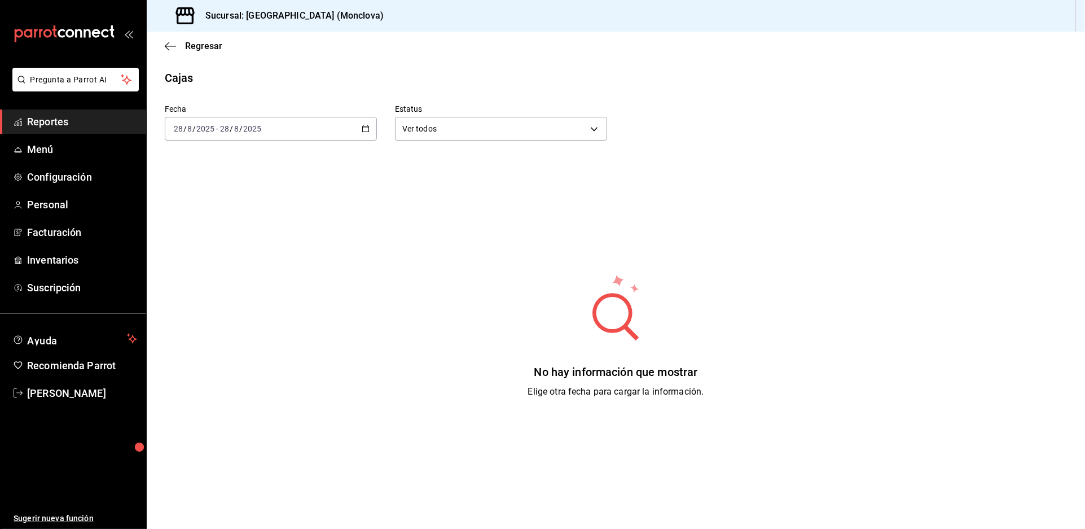
click at [365, 133] on icon "button" at bounding box center [366, 129] width 8 height 8
click at [241, 302] on li "Rango de fechas" at bounding box center [217, 289] width 105 height 25
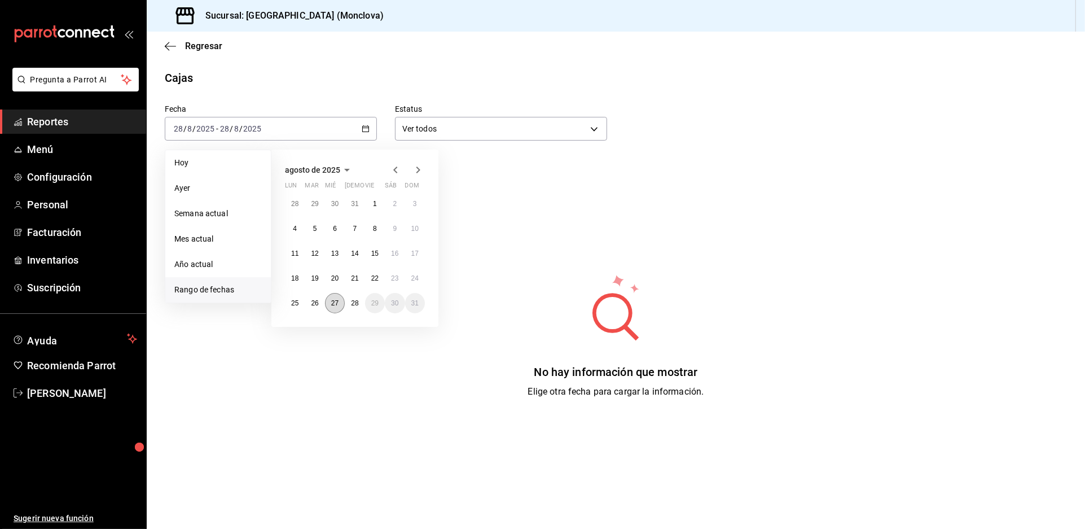
click at [333, 313] on button "27" at bounding box center [335, 303] width 20 height 20
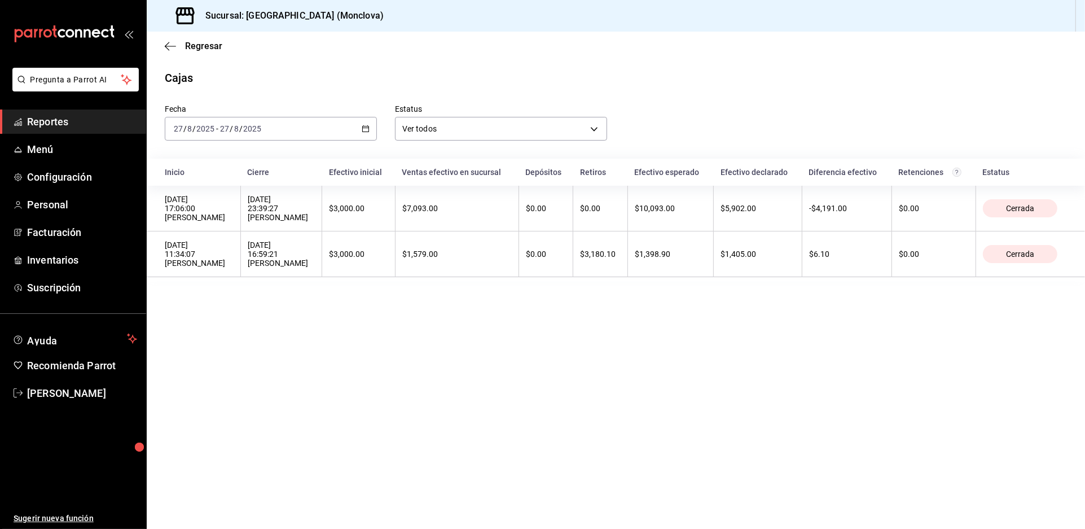
click at [685, 120] on div "Fecha 2025-08-27 27 / 8 / 2025 - 2025-08-27 27 / 8 / 2025 Estatus Ver todos ALL" at bounding box center [607, 113] width 920 height 54
click at [548, 444] on main "Regresar Cajas Fecha 2025-08-27 27 / 8 / 2025 - 2025-08-27 27 / 8 / 2025 Estatu…" at bounding box center [616, 280] width 938 height 497
click at [491, 86] on div "Cajas" at bounding box center [616, 77] width 938 height 17
click at [337, 60] on div "Regresar" at bounding box center [616, 46] width 938 height 29
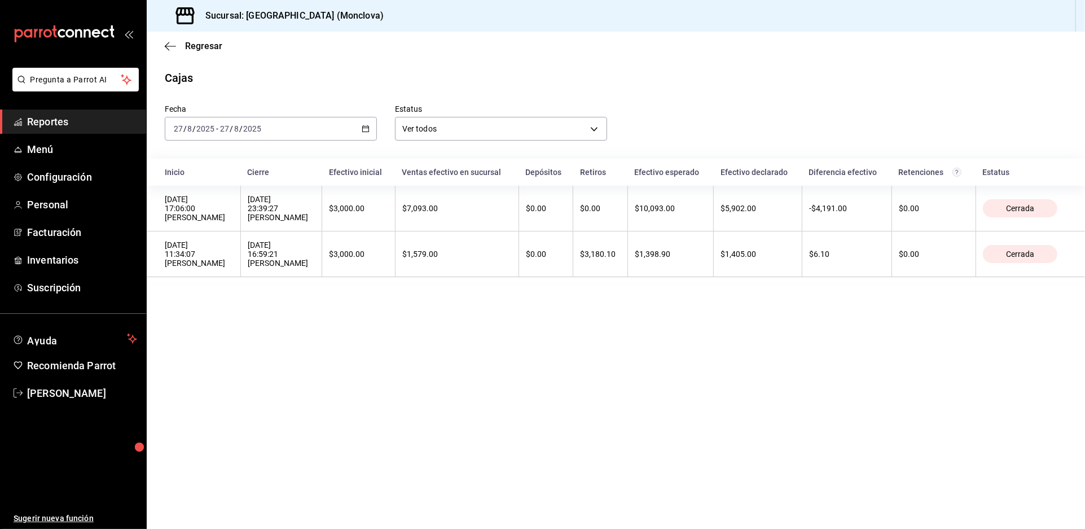
click at [787, 108] on div "Fecha 2025-08-27 27 / 8 / 2025 - 2025-08-27 27 / 8 / 2025 Estatus Ver todos ALL" at bounding box center [607, 113] width 920 height 54
click at [286, 71] on main "Regresar Cajas Fecha 2025-08-27 27 / 8 / 2025 - 2025-08-27 27 / 8 / 2025 Estatu…" at bounding box center [616, 280] width 938 height 497
click at [510, 441] on main "Regresar Cajas Fecha 2025-08-27 27 / 8 / 2025 - 2025-08-27 27 / 8 / 2025 Estatu…" at bounding box center [616, 280] width 938 height 497
click at [794, 447] on main "Regresar Cajas Fecha 2025-08-27 27 / 8 / 2025 - 2025-08-27 27 / 8 / 2025 Estatu…" at bounding box center [616, 280] width 938 height 497
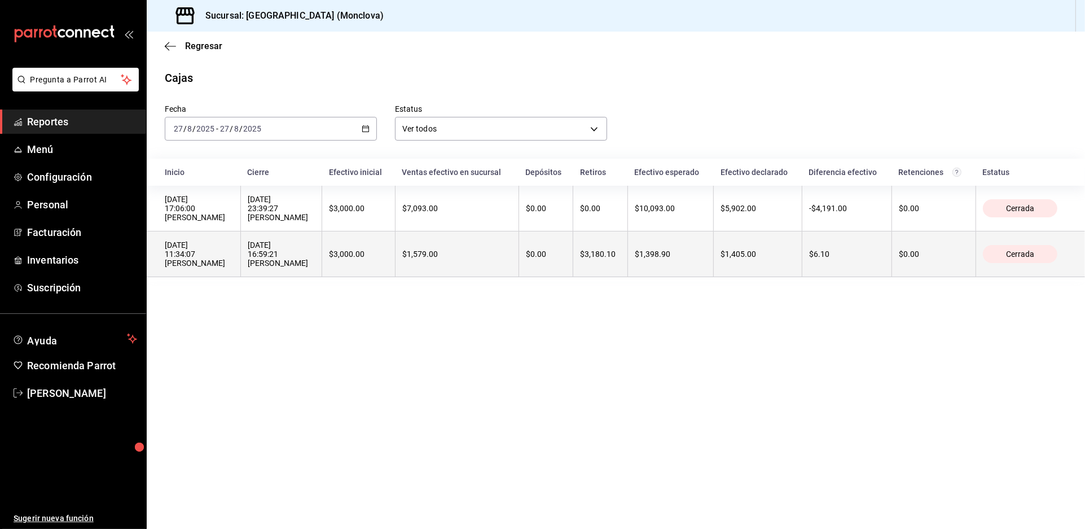
click at [315, 267] on div "27/08/2025 16:59:21 ESTRELLA VARGAS GUERRERO" at bounding box center [282, 253] width 68 height 27
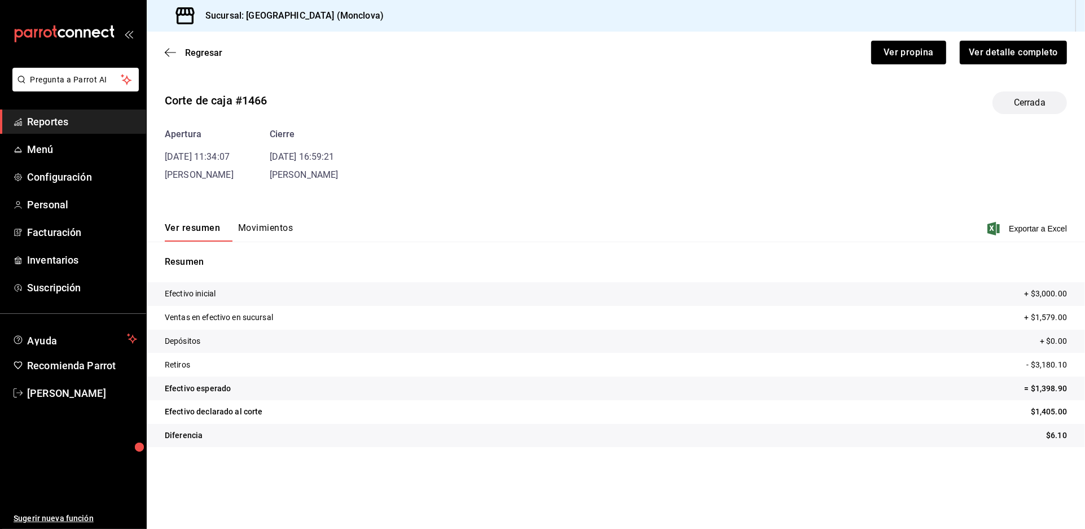
click at [997, 44] on div "Ver detalle completo" at bounding box center [1006, 45] width 121 height 37
click at [999, 59] on button "Ver detalle completo" at bounding box center [1012, 53] width 108 height 24
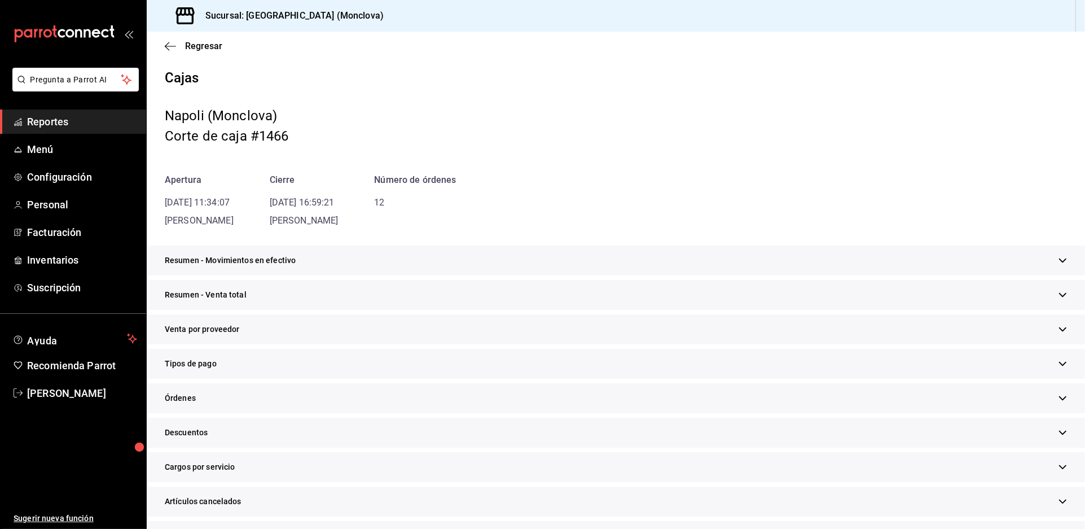
click at [526, 310] on div "Resumen - Venta total" at bounding box center [616, 295] width 938 height 30
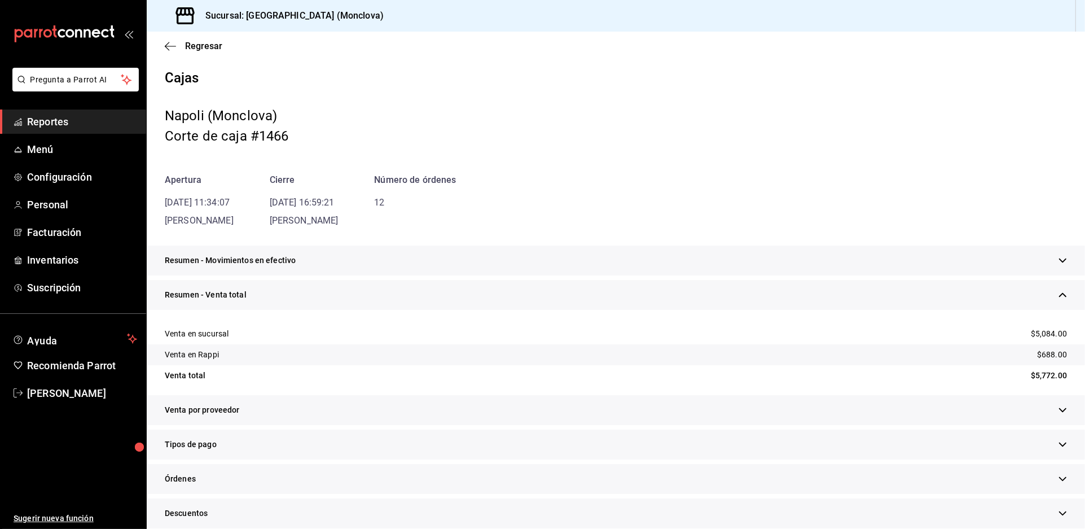
click at [547, 272] on div "Resumen - Movimientos en efectivo" at bounding box center [616, 260] width 938 height 30
